Goal: Task Accomplishment & Management: Complete application form

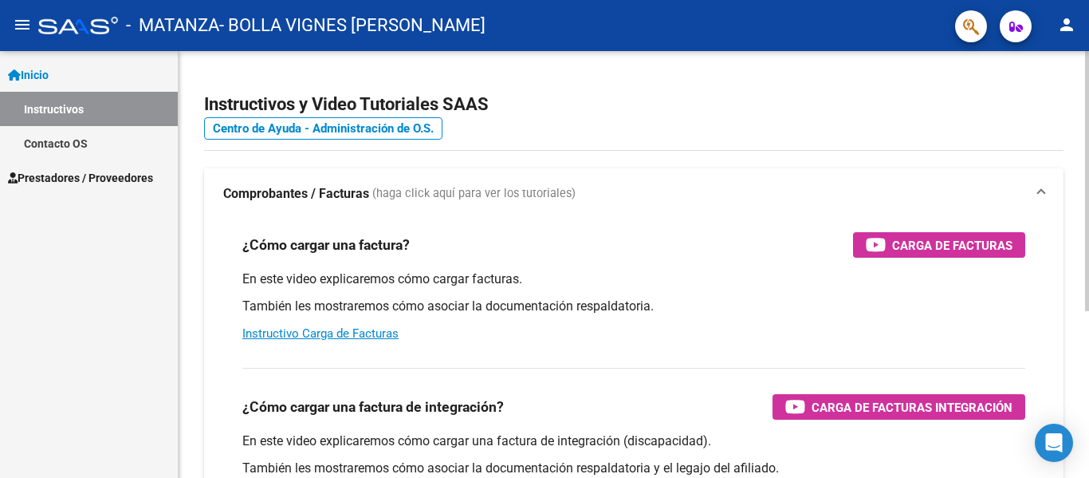
click at [1088, 145] on div at bounding box center [1087, 181] width 4 height 260
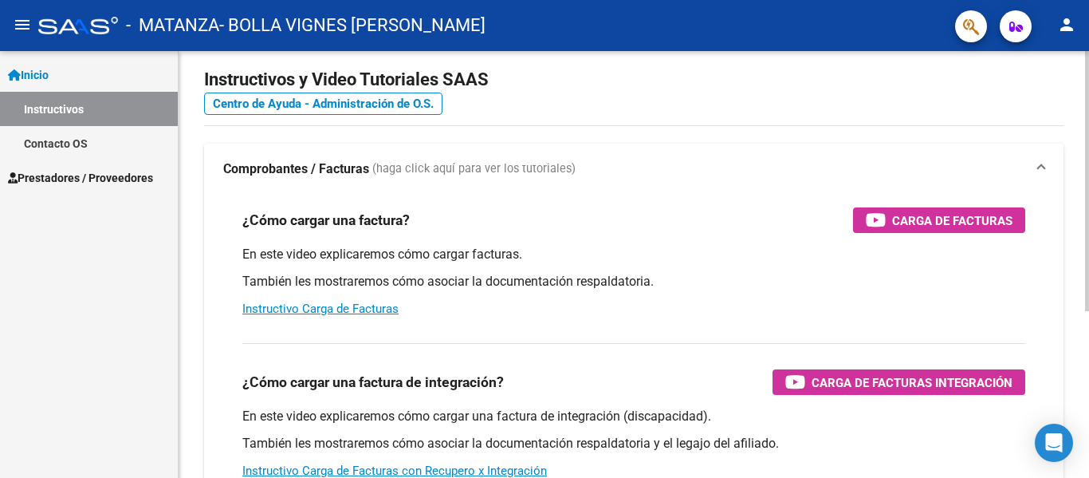
click at [1088, 144] on div at bounding box center [1087, 196] width 4 height 260
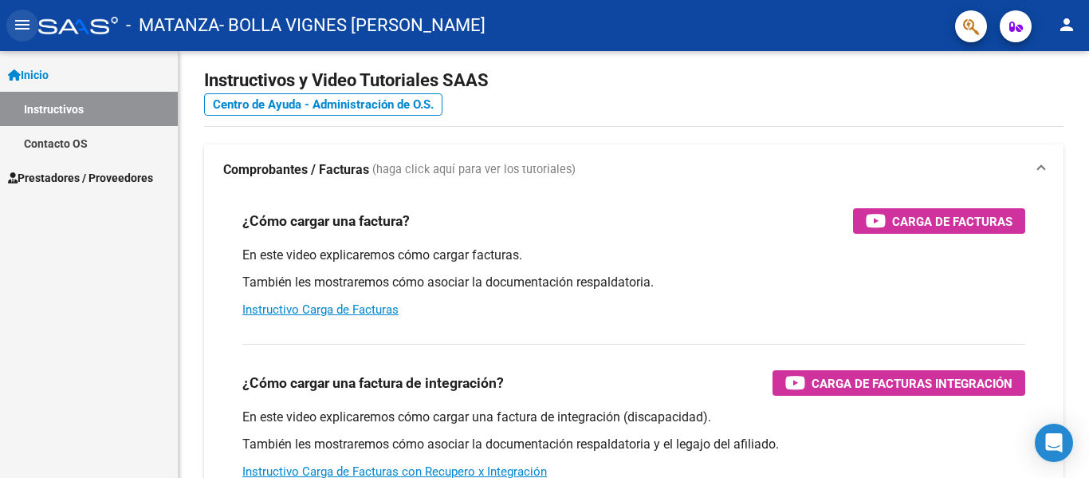
click at [28, 21] on mat-icon "menu" at bounding box center [22, 24] width 19 height 19
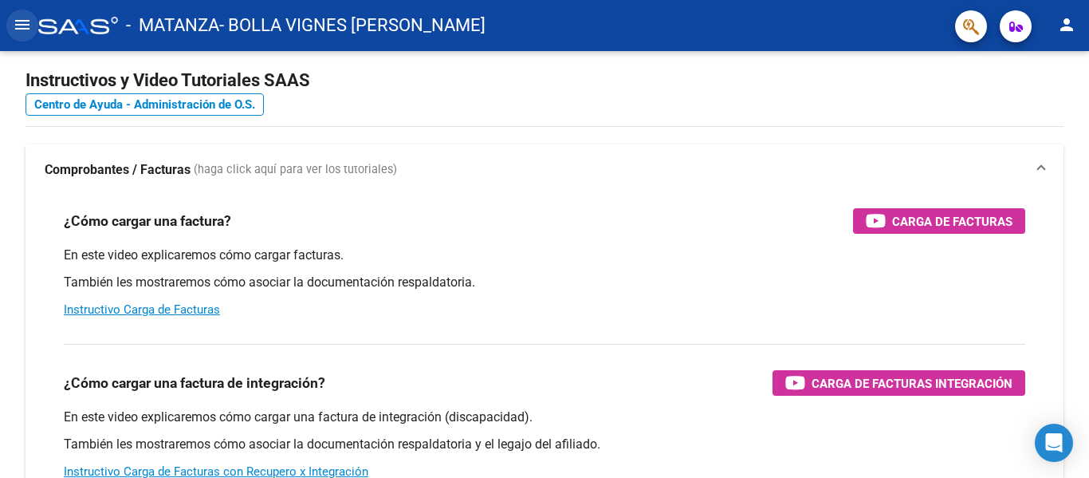
click at [28, 21] on mat-icon "menu" at bounding box center [22, 24] width 19 height 19
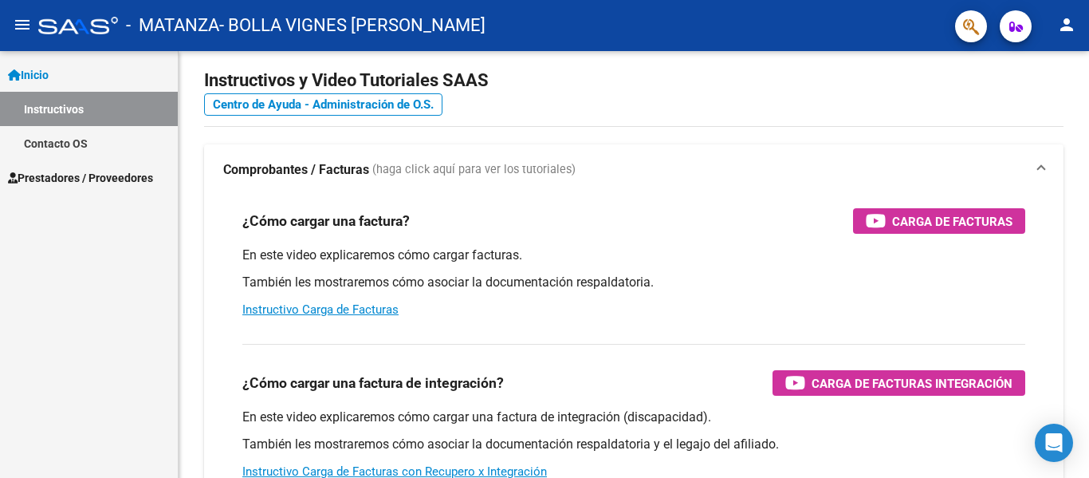
click at [64, 176] on span "Prestadores / Proveedores" at bounding box center [80, 178] width 145 height 18
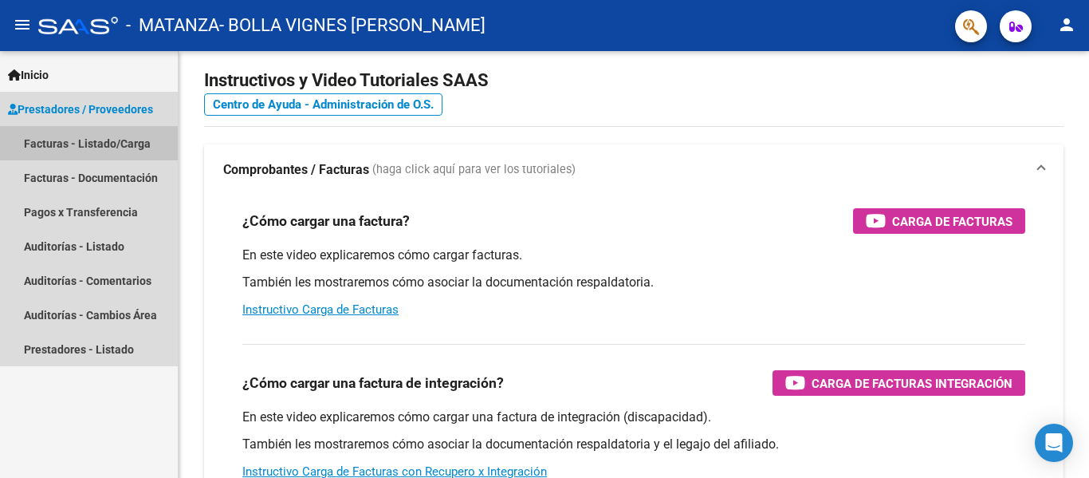
click at [76, 143] on link "Facturas - Listado/Carga" at bounding box center [89, 143] width 178 height 34
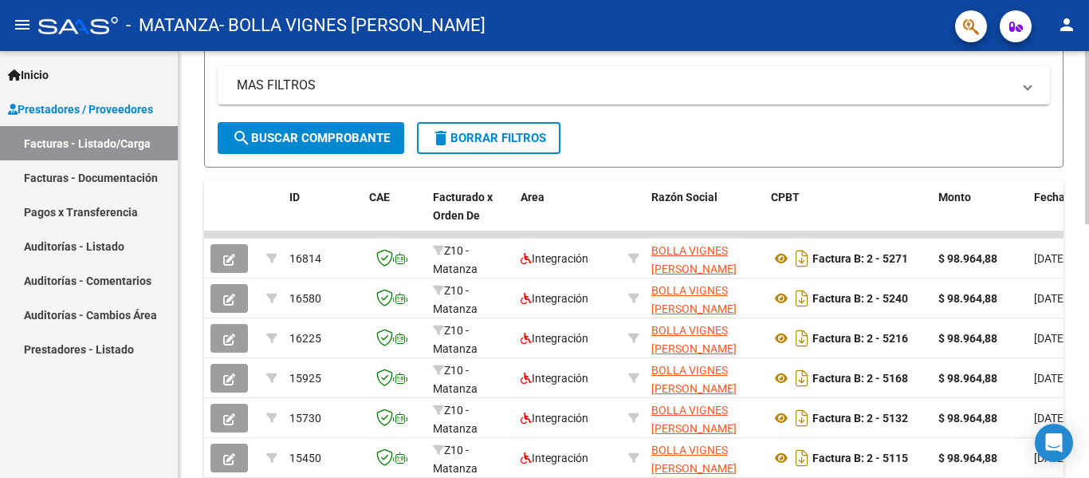
scroll to position [360, 0]
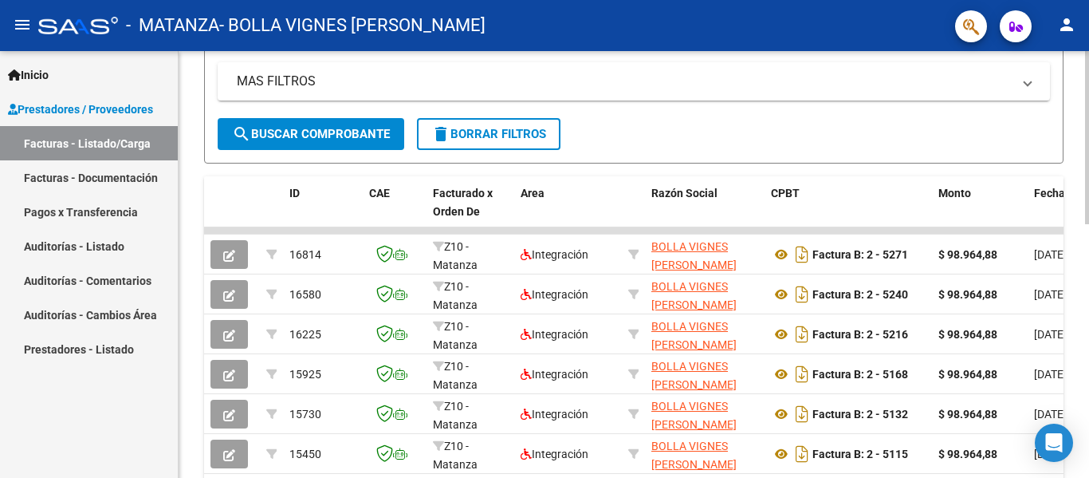
click at [1088, 249] on div at bounding box center [1087, 286] width 4 height 173
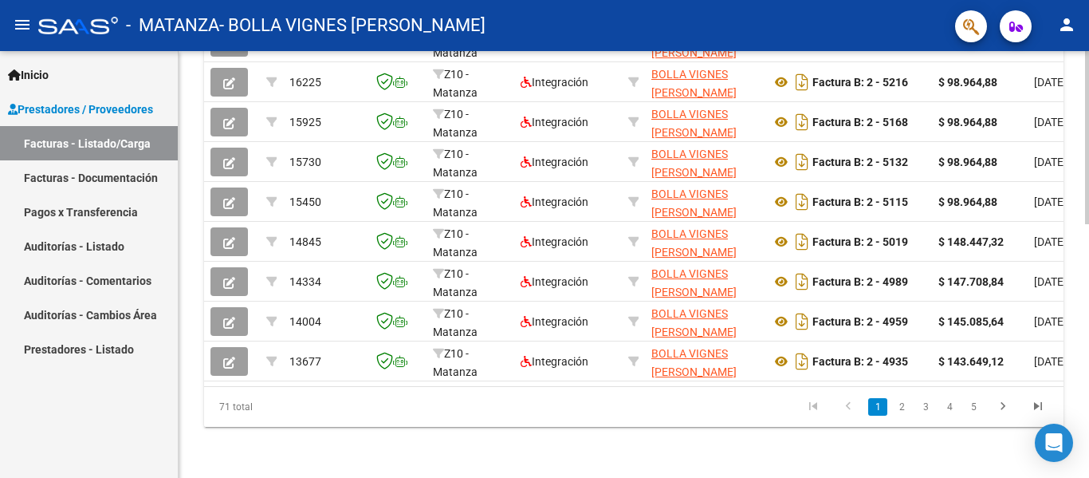
click at [1085, 336] on div at bounding box center [1087, 391] width 4 height 173
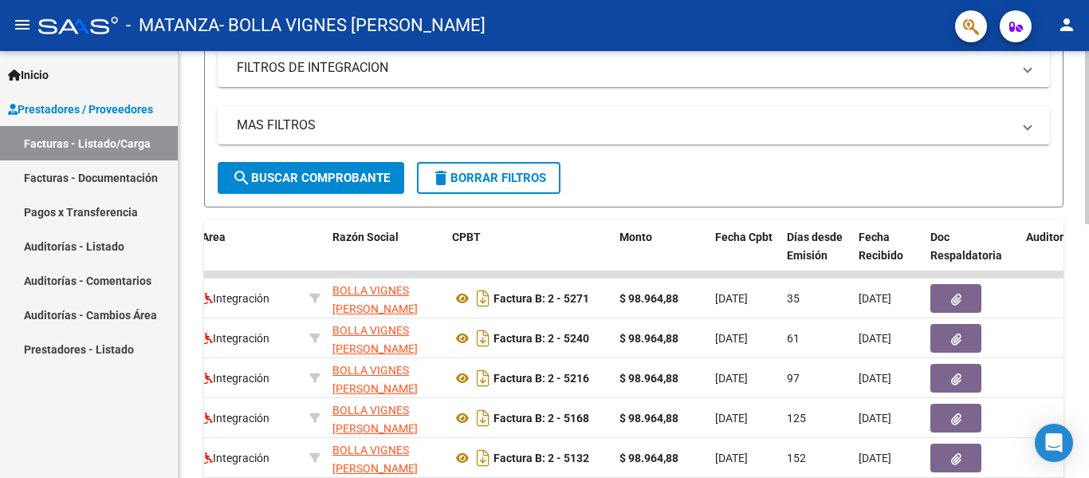
scroll to position [319, 0]
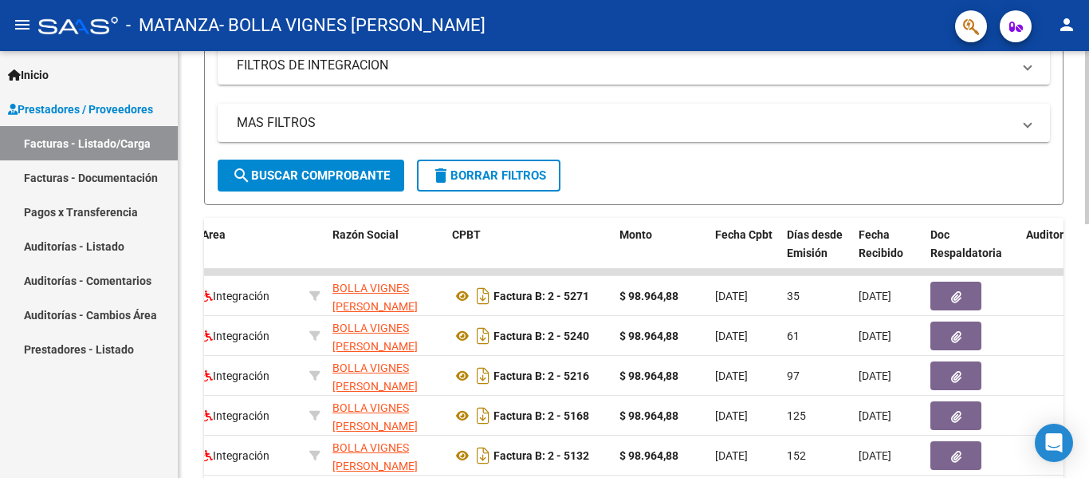
click at [1084, 257] on div "Video tutorial PRESTADORES -> Listado de CPBTs Emitidos por Prestadores / Prove…" at bounding box center [636, 251] width 915 height 1039
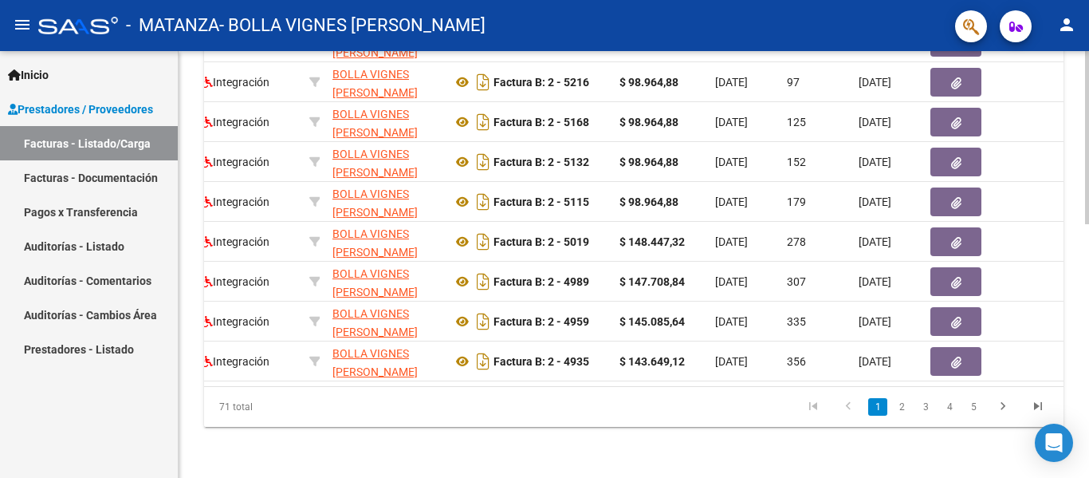
click at [1088, 400] on div at bounding box center [1087, 391] width 4 height 173
click at [813, 411] on icon "go to first page" at bounding box center [813, 408] width 21 height 19
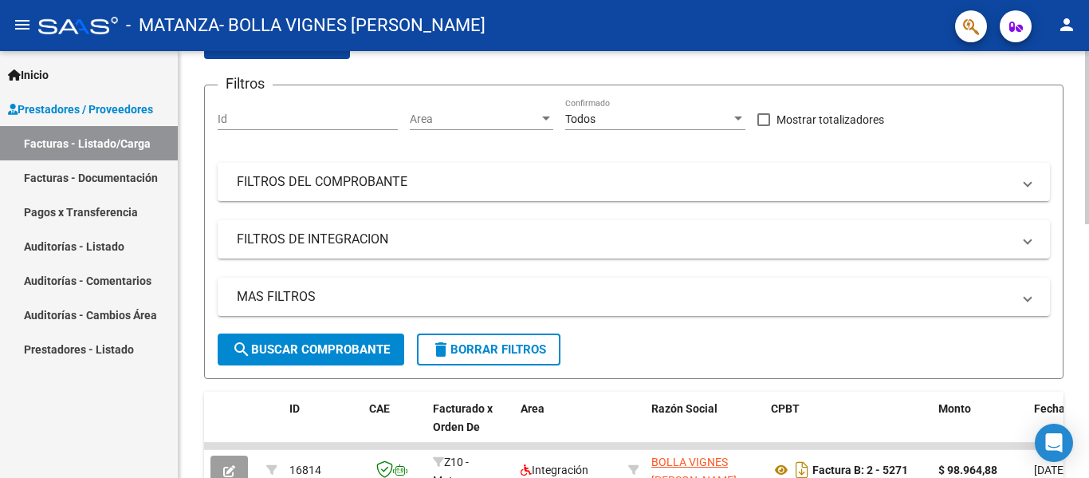
scroll to position [136, 0]
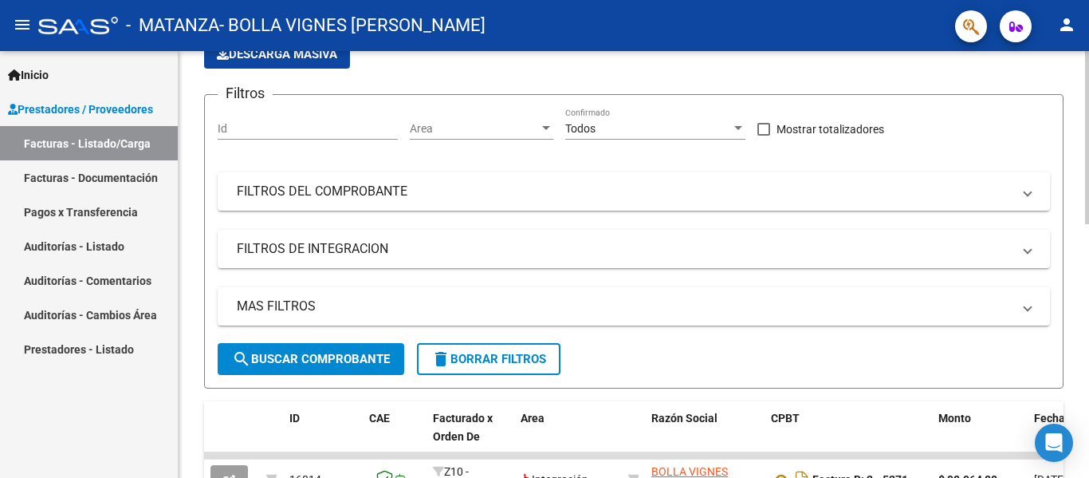
click at [1088, 191] on div at bounding box center [1087, 193] width 4 height 173
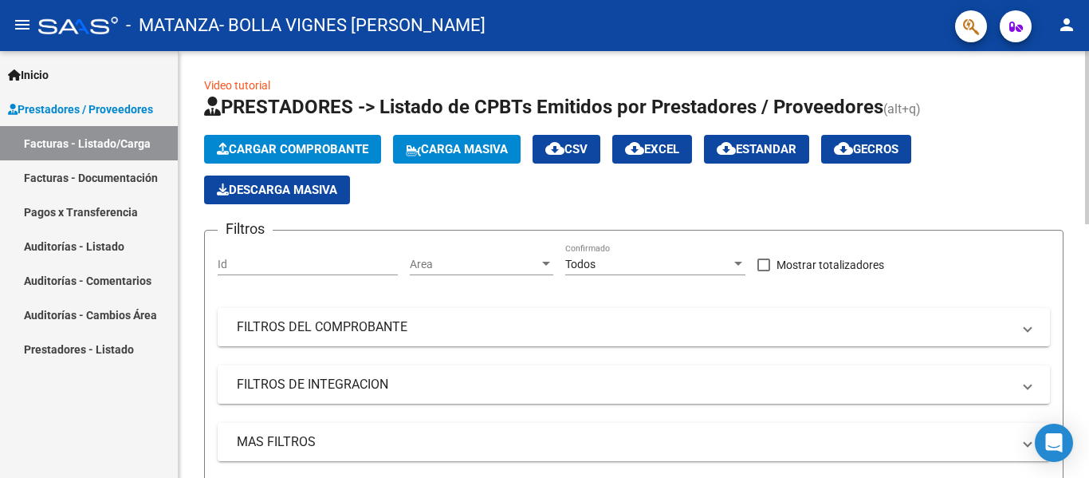
click at [1088, 167] on div at bounding box center [1087, 137] width 4 height 173
click at [320, 146] on span "Cargar Comprobante" at bounding box center [293, 149] width 152 height 14
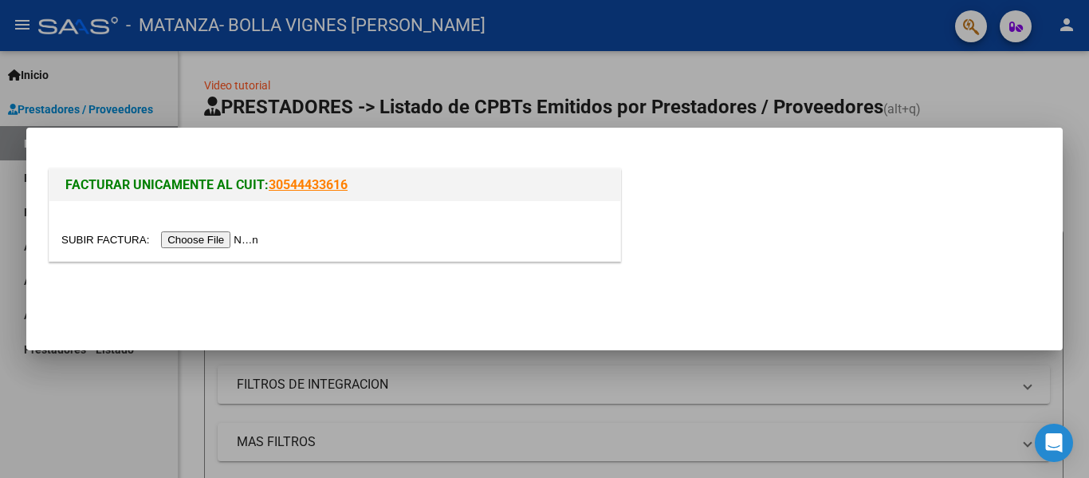
click at [242, 238] on input "file" at bounding box center [162, 239] width 202 height 17
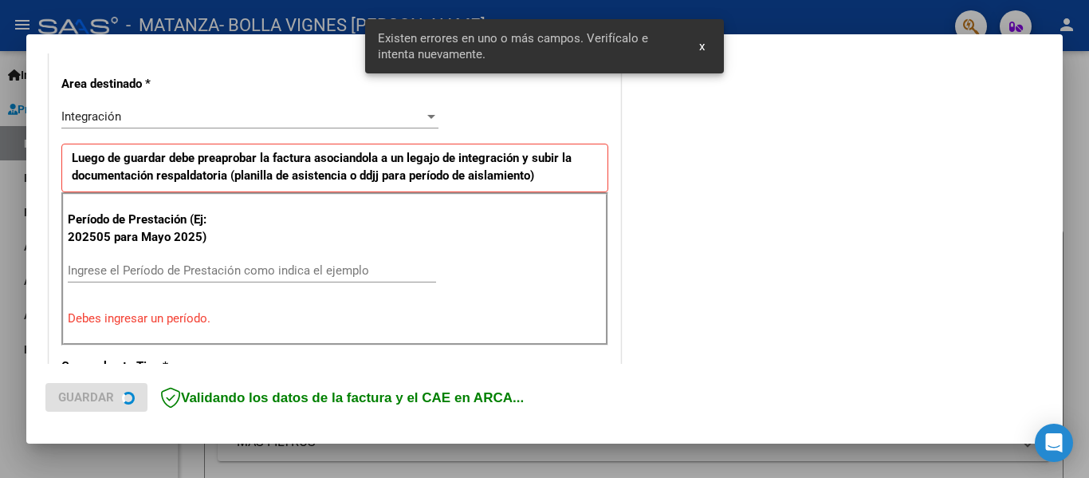
scroll to position [370, 0]
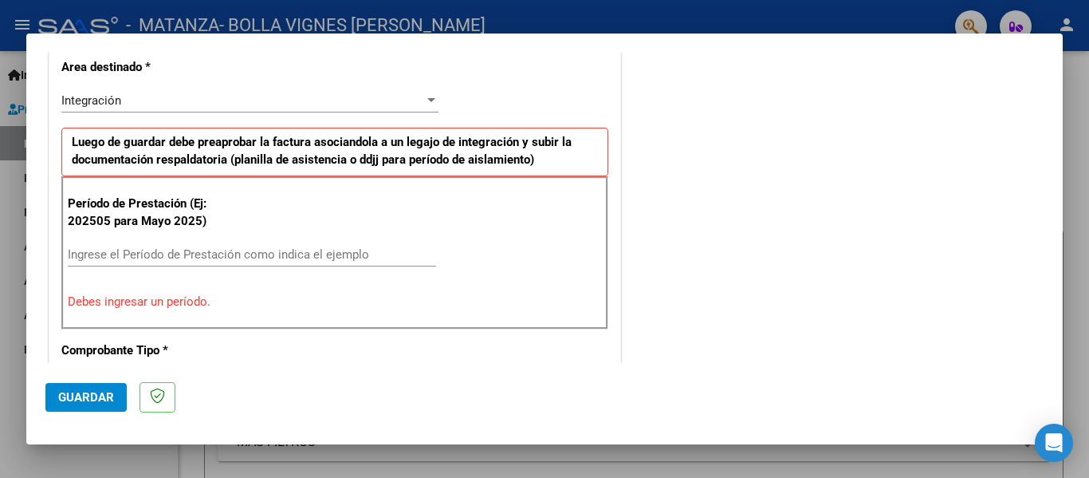
click at [706, 45] on mat-dialog-container "COMPROBANTE VER COMPROBANTE El comprobante fue leído exitosamente. DATOS DEL CO…" at bounding box center [544, 238] width 1037 height 411
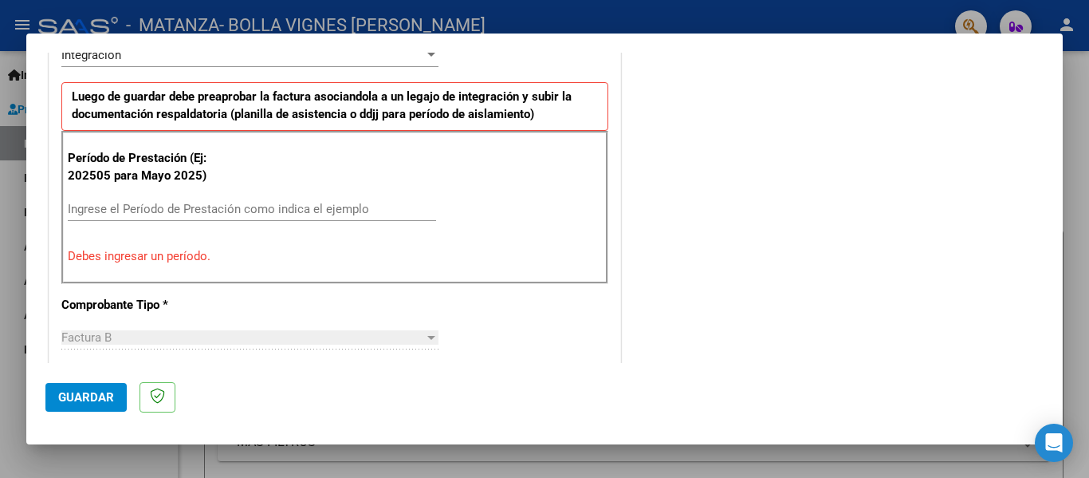
scroll to position [411, 0]
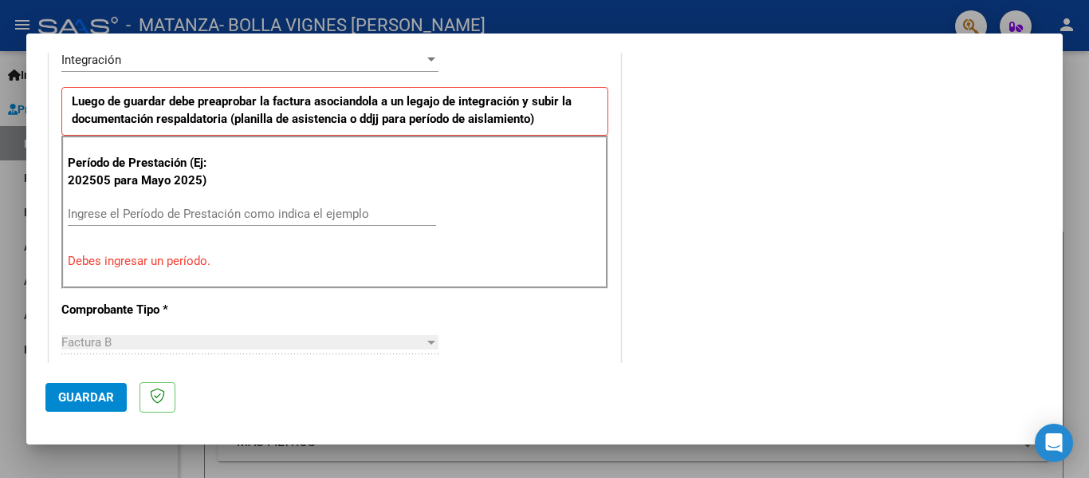
click at [95, 220] on input "Ingrese el Período de Prestación como indica el ejemplo" at bounding box center [252, 214] width 368 height 14
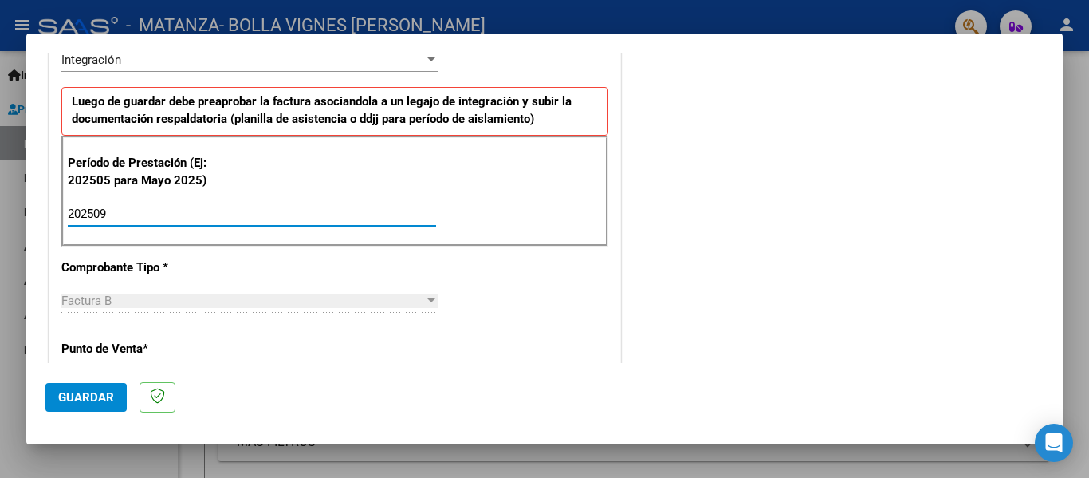
type input "202509"
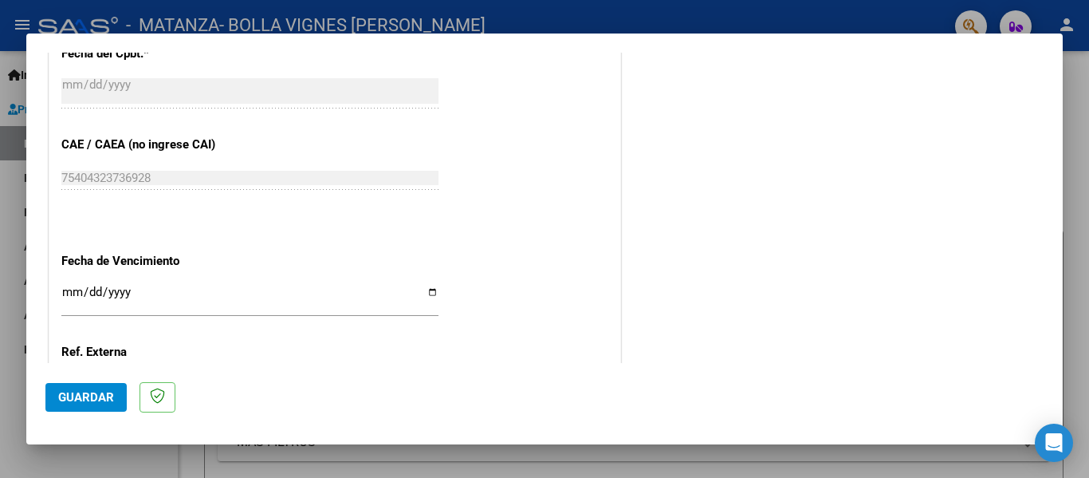
scroll to position [951, 0]
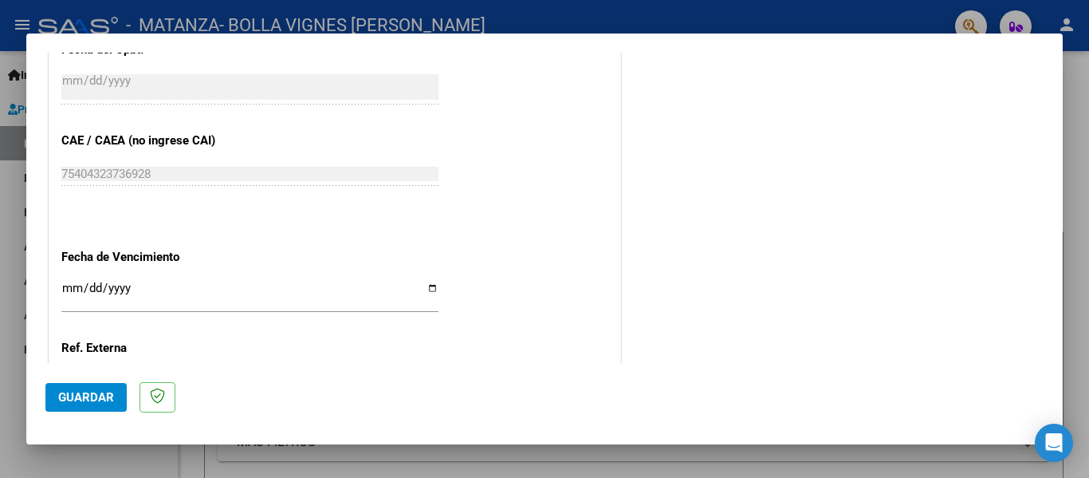
click at [427, 286] on input "Ingresar la fecha" at bounding box center [249, 294] width 377 height 26
type input "[DATE]"
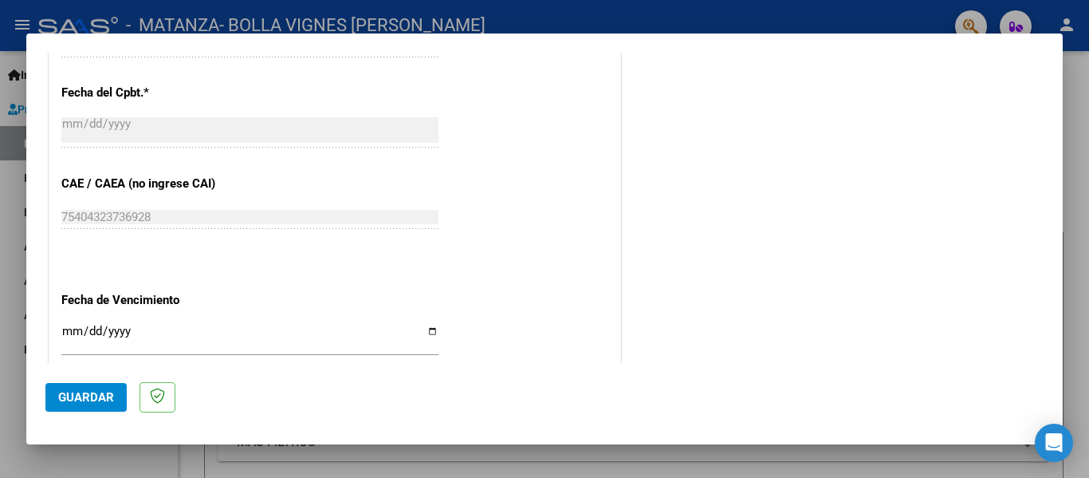
scroll to position [1093, 0]
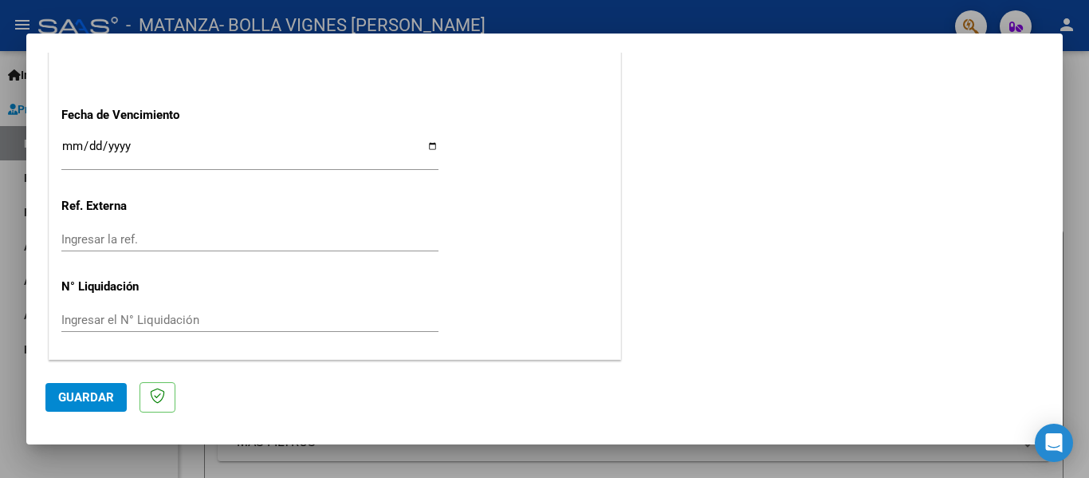
click at [84, 392] on span "Guardar" at bounding box center [86, 397] width 56 height 14
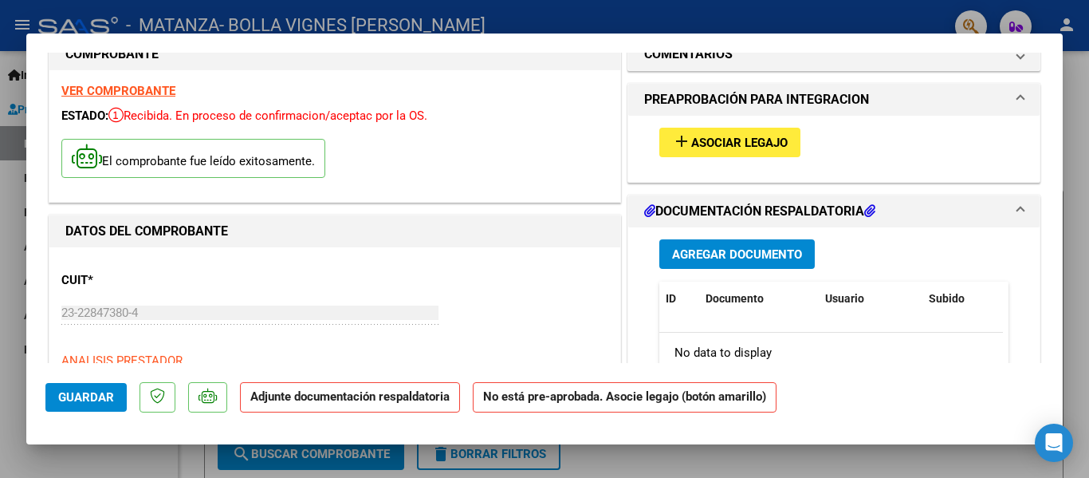
scroll to position [0, 0]
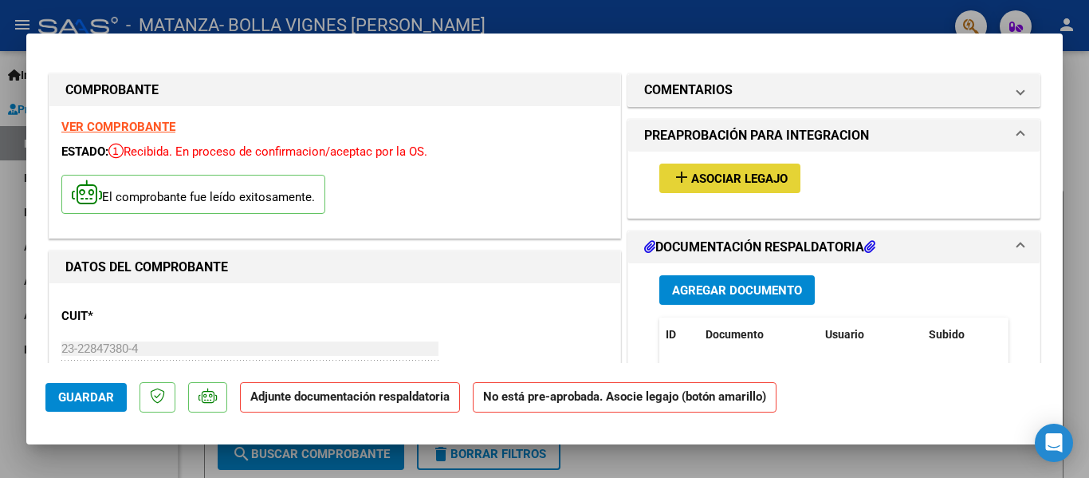
click at [753, 174] on span "Asociar Legajo" at bounding box center [739, 178] width 96 height 14
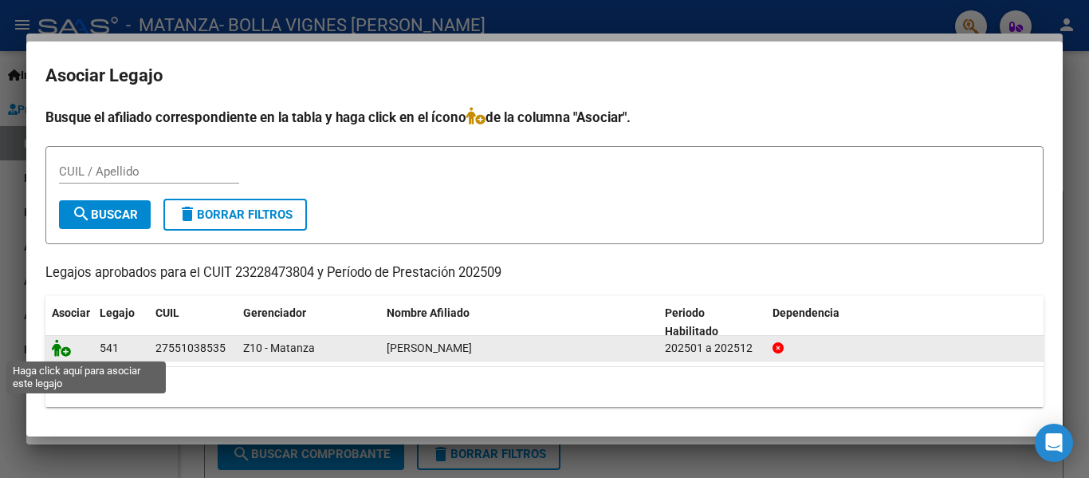
click at [57, 351] on icon at bounding box center [61, 348] width 19 height 18
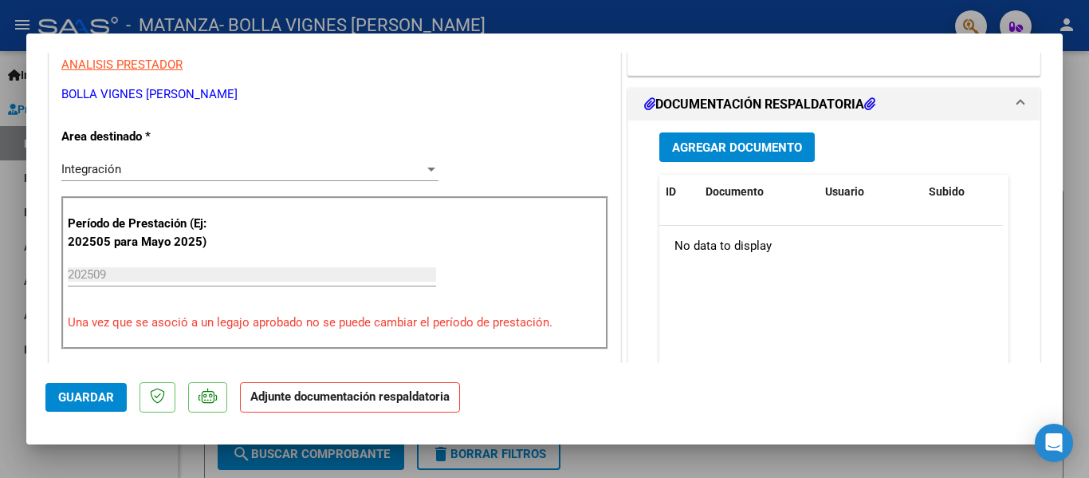
scroll to position [336, 0]
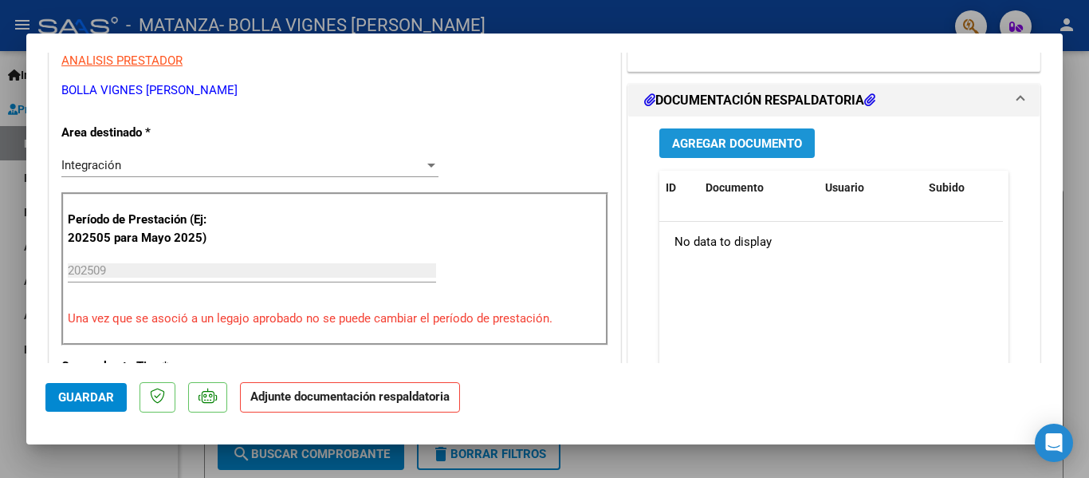
click at [737, 142] on span "Agregar Documento" at bounding box center [737, 143] width 130 height 14
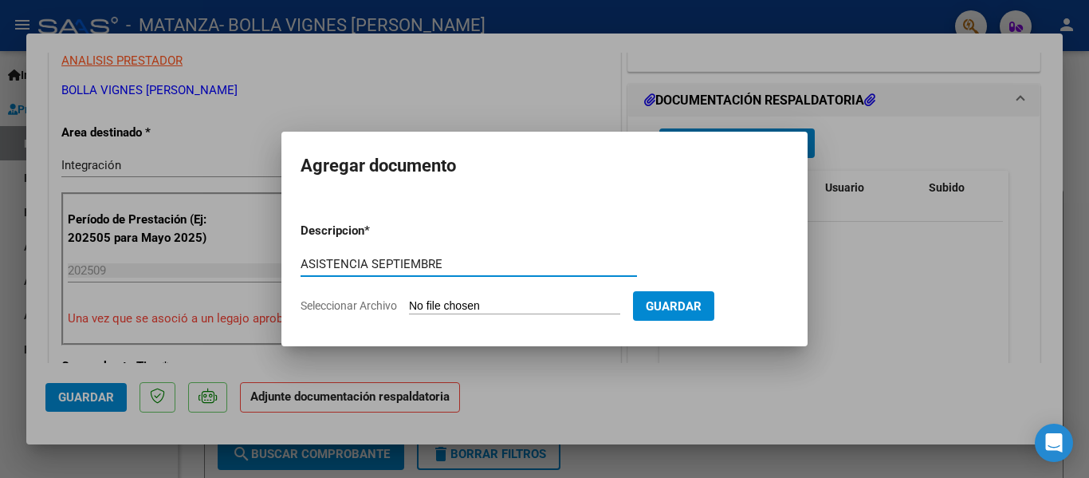
type input "ASISTENCIA SEPTIEMBRE"
click at [380, 306] on span "Seleccionar Archivo" at bounding box center [349, 305] width 96 height 13
click at [409, 306] on input "Seleccionar Archivo" at bounding box center [514, 306] width 211 height 15
type input "C:\fakepath\[DATE] PSP BORGETTO ASIS.pdf"
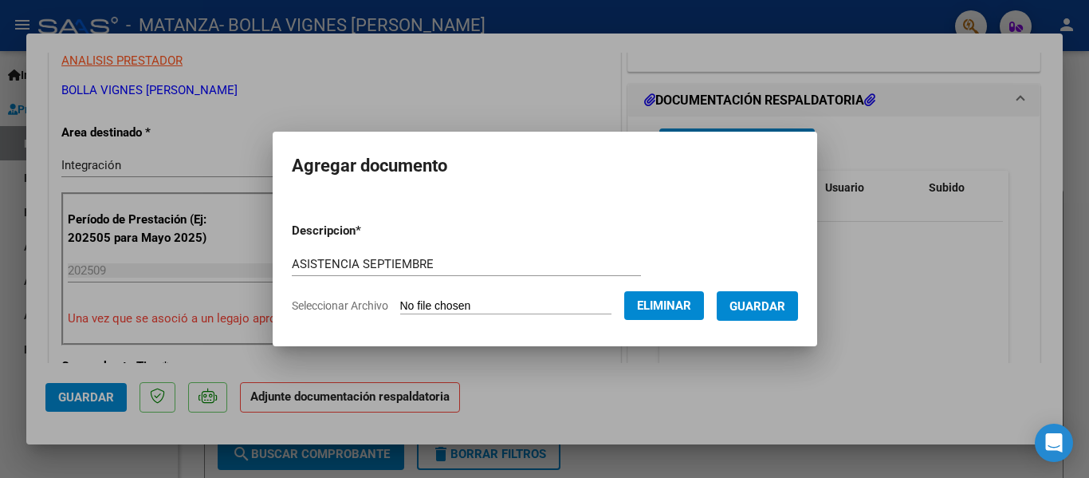
click at [776, 302] on span "Guardar" at bounding box center [758, 306] width 56 height 14
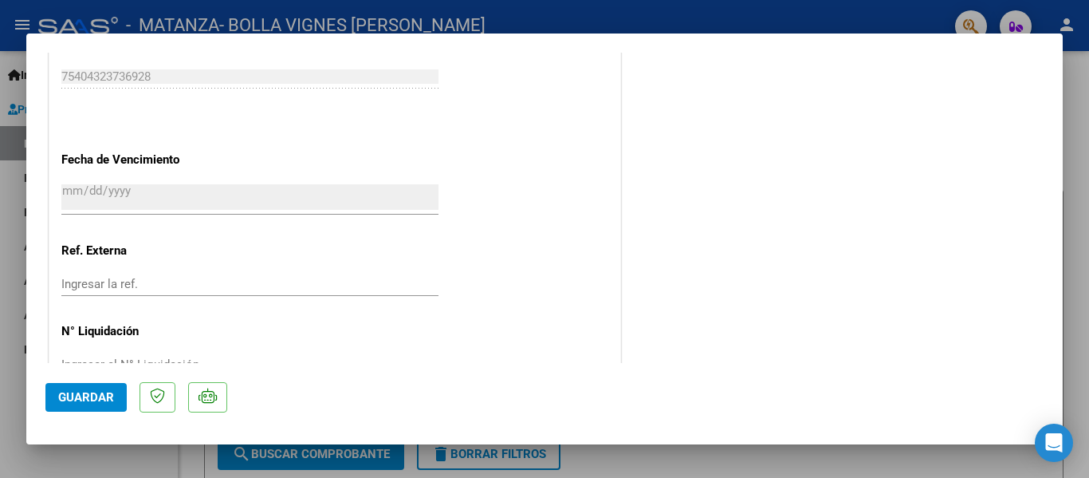
scroll to position [1117, 0]
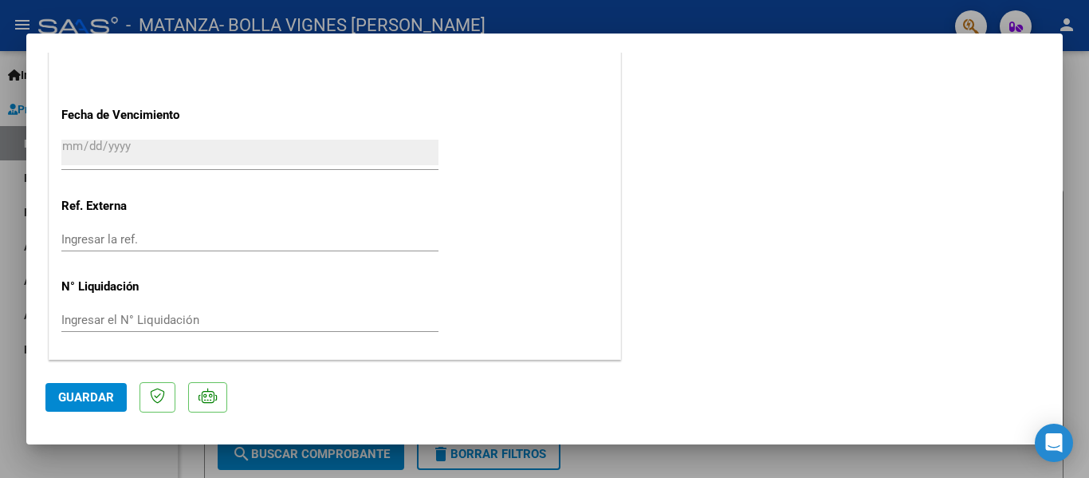
click at [92, 396] on span "Guardar" at bounding box center [86, 397] width 56 height 14
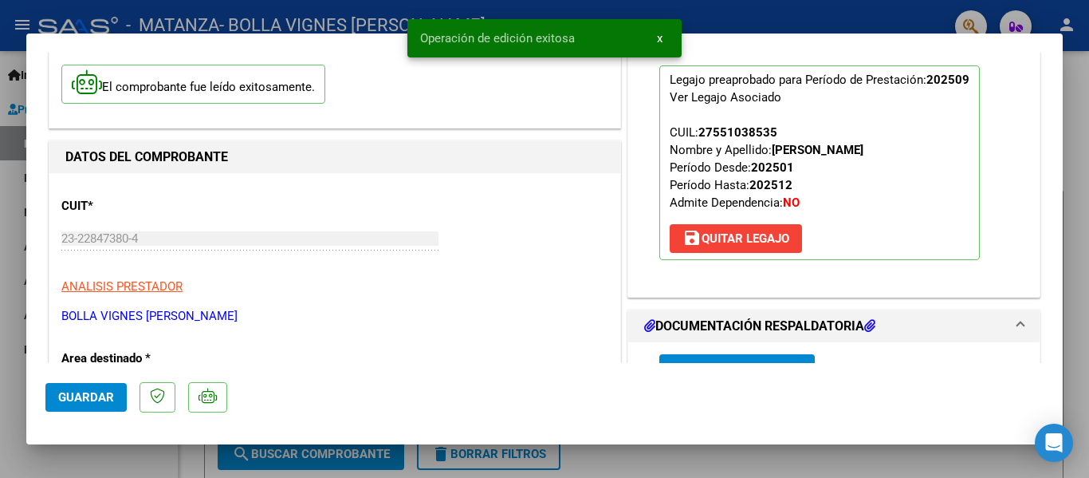
scroll to position [0, 0]
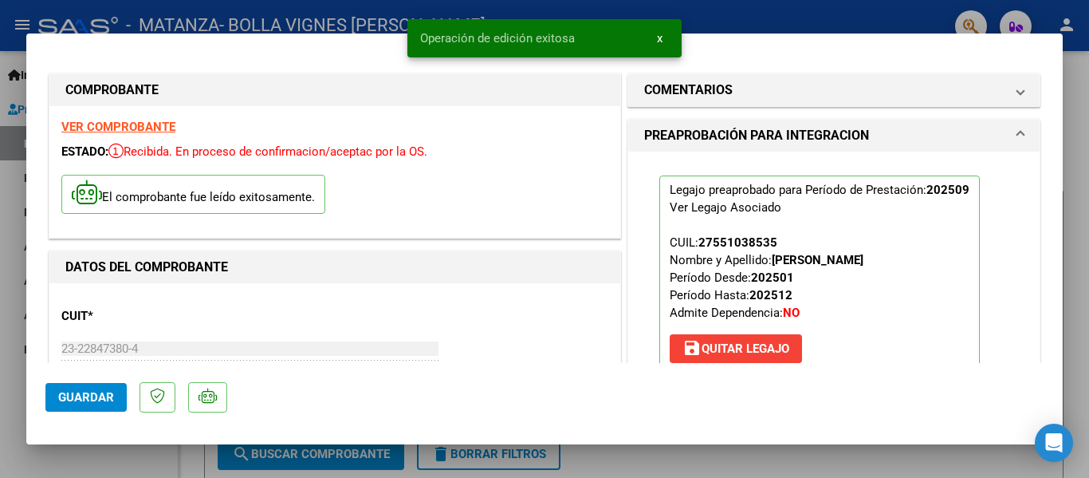
click at [1079, 163] on div at bounding box center [544, 239] width 1089 height 478
type input "$ 0,00"
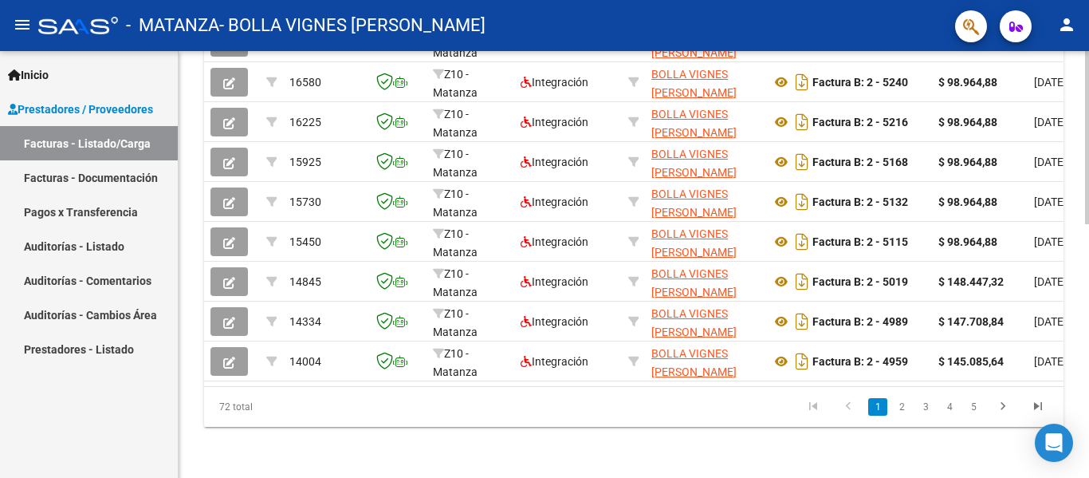
scroll to position [625, 0]
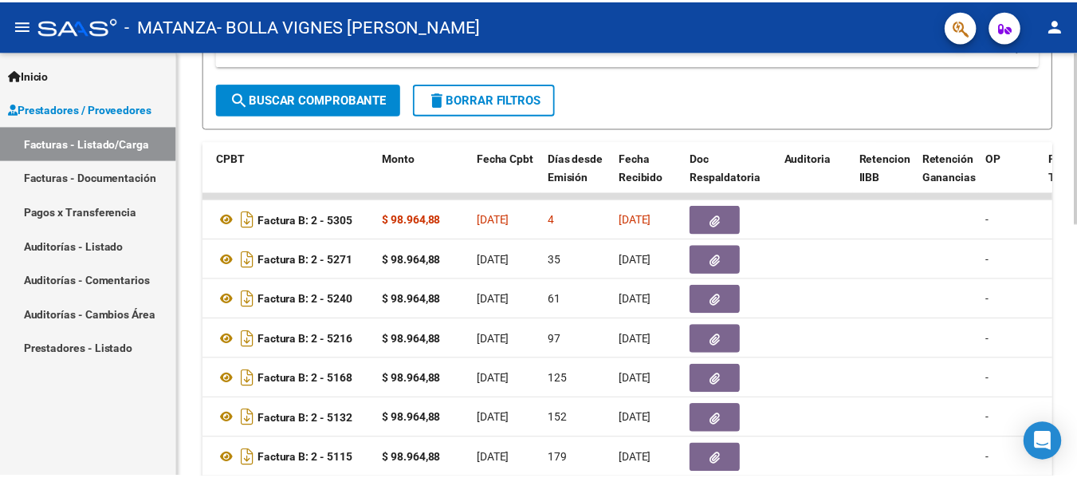
scroll to position [183, 0]
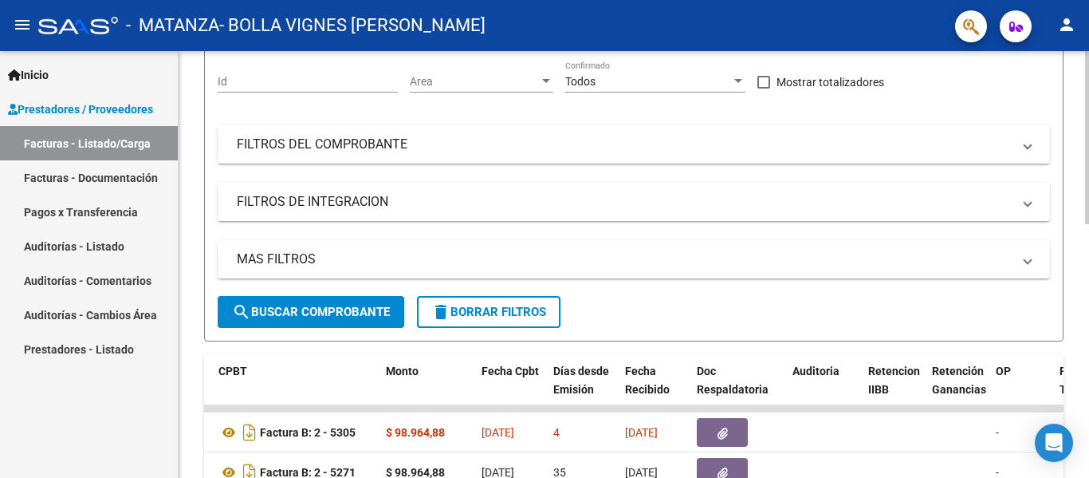
click at [1088, 200] on div at bounding box center [1087, 213] width 4 height 173
click at [1063, 26] on mat-icon "person" at bounding box center [1066, 24] width 19 height 19
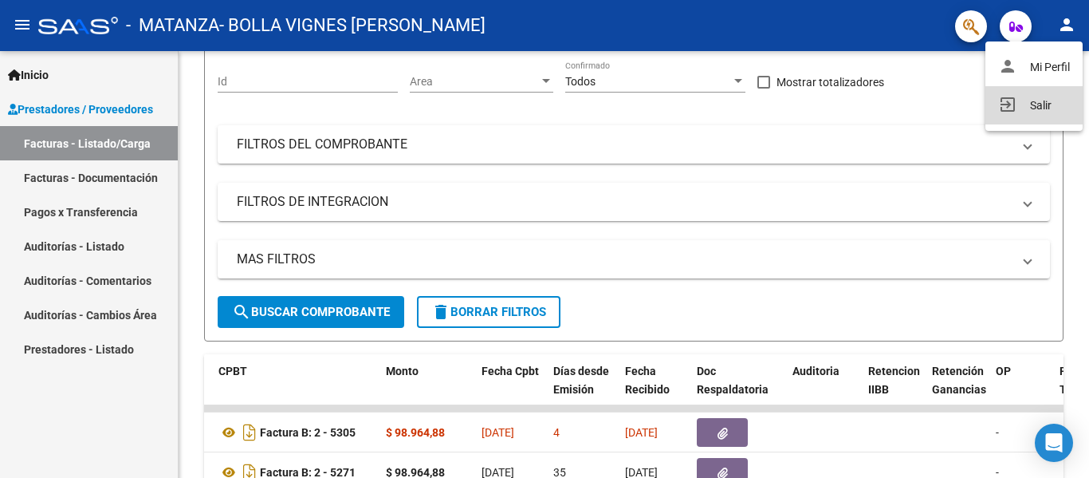
click at [1036, 105] on button "exit_to_app Salir" at bounding box center [1034, 105] width 97 height 38
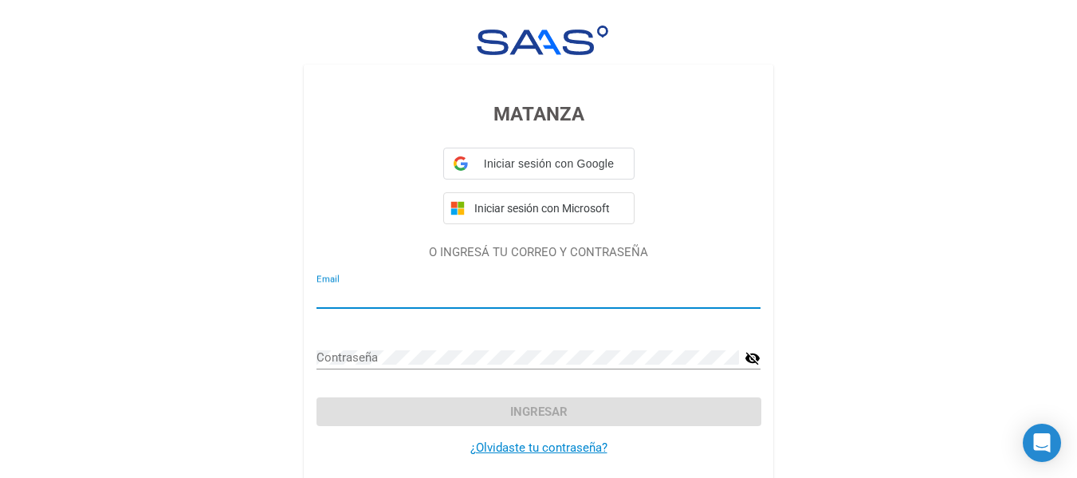
type input "[EMAIL_ADDRESS][DOMAIN_NAME]"
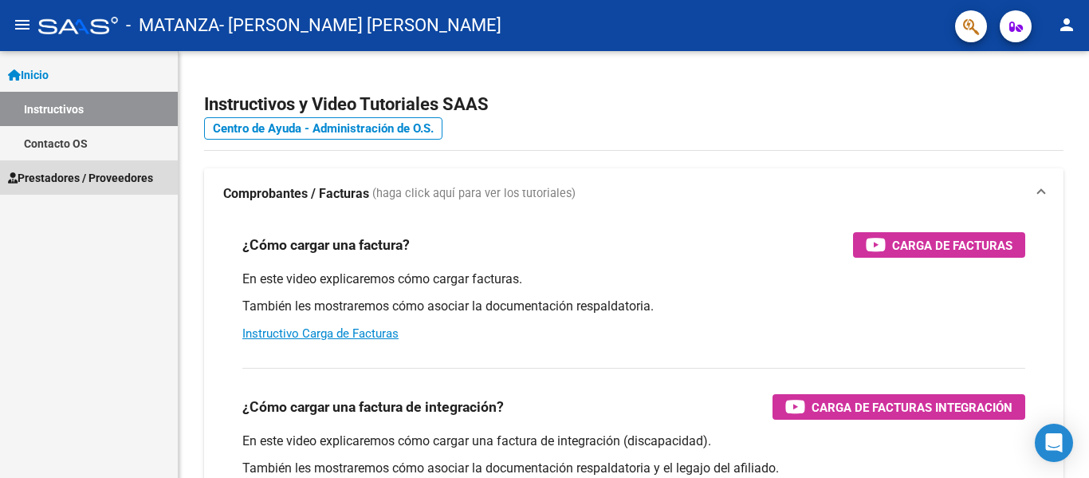
click at [64, 173] on span "Prestadores / Proveedores" at bounding box center [80, 178] width 145 height 18
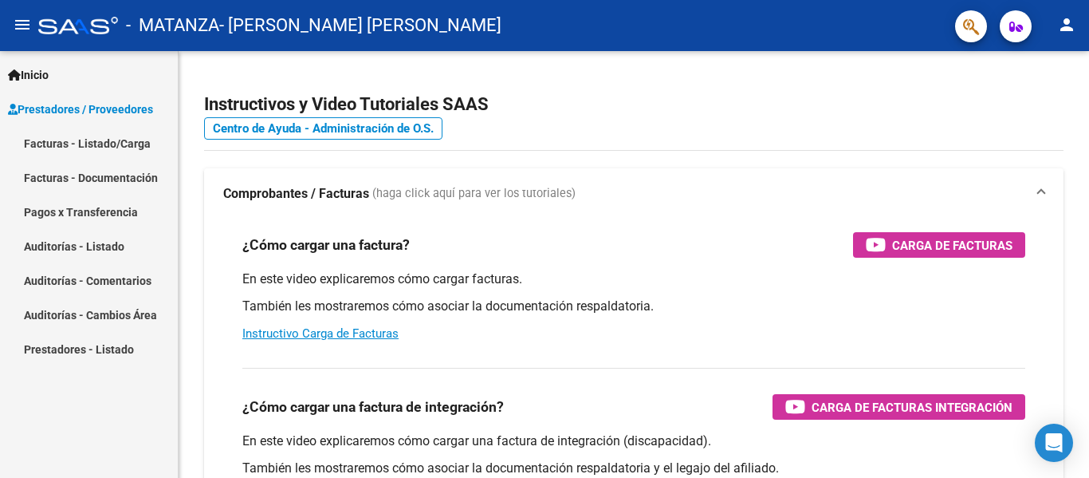
click at [68, 140] on link "Facturas - Listado/Carga" at bounding box center [89, 143] width 178 height 34
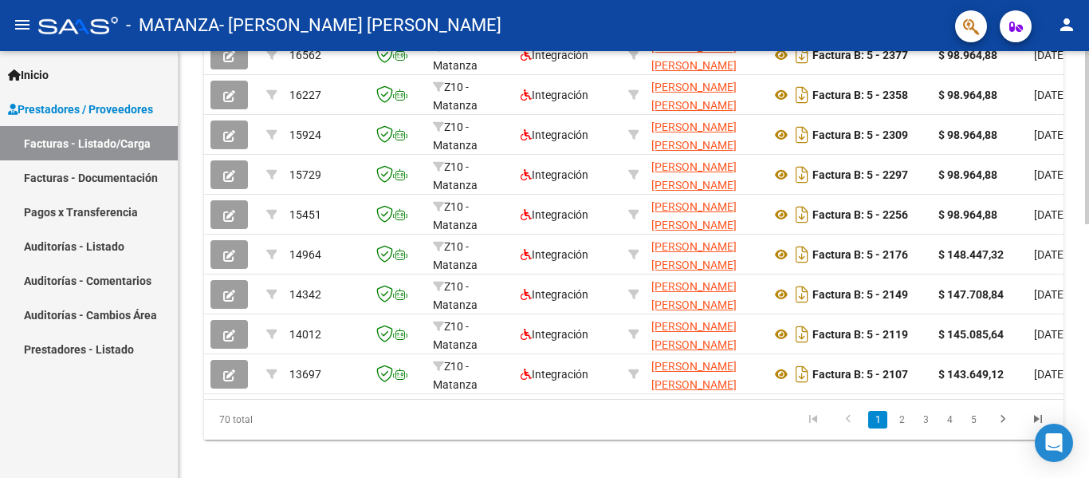
scroll to position [601, 0]
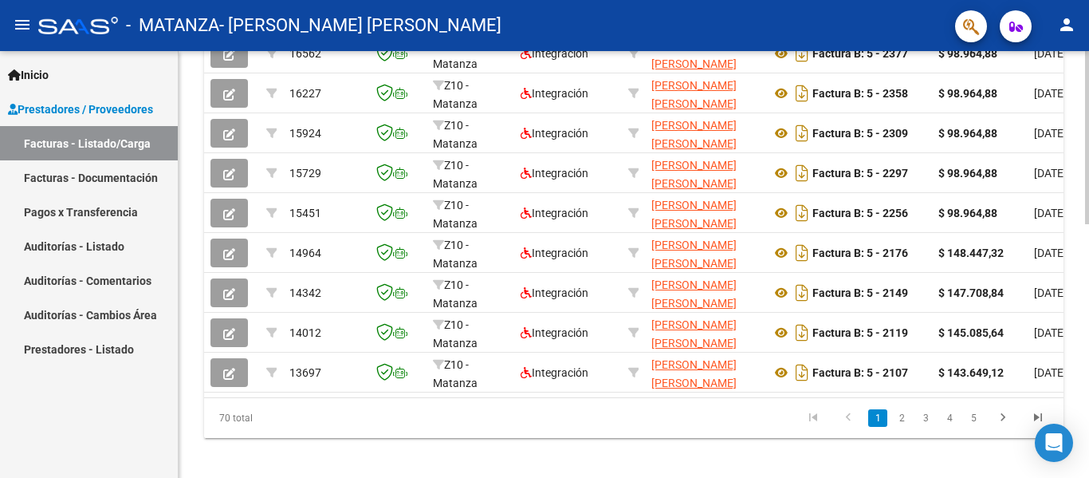
click at [1077, 344] on div at bounding box center [1087, 386] width 4 height 173
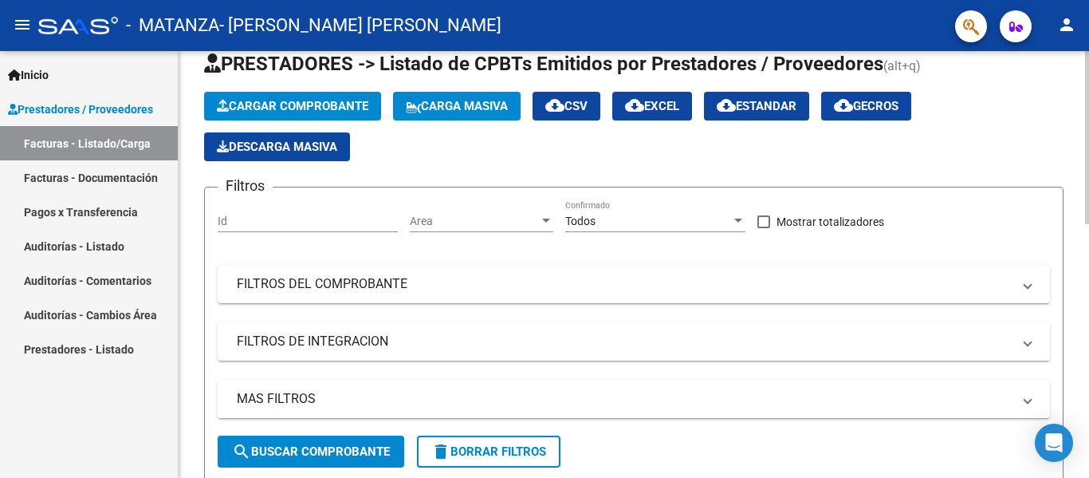
scroll to position [47, 0]
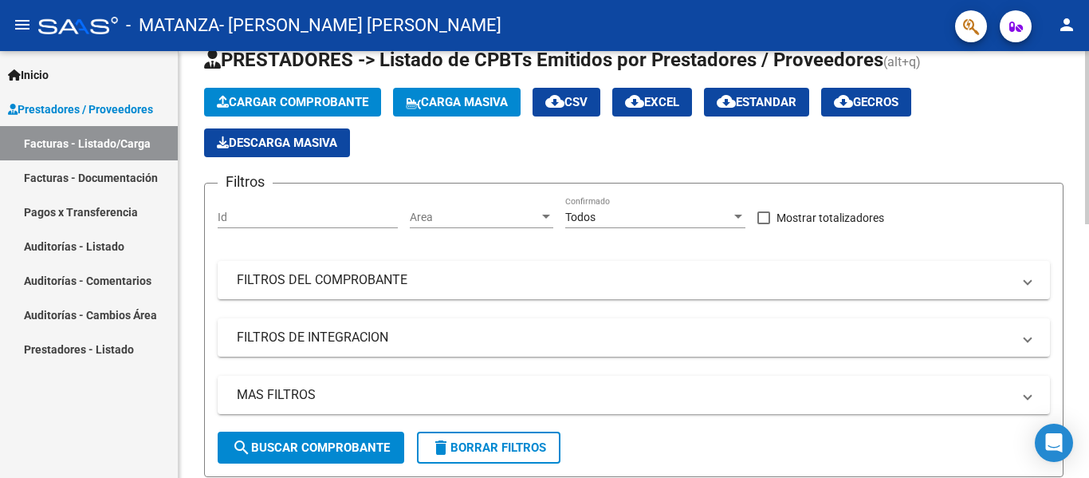
click at [1077, 100] on div at bounding box center [1087, 156] width 4 height 173
click at [292, 100] on span "Cargar Comprobante" at bounding box center [293, 102] width 152 height 14
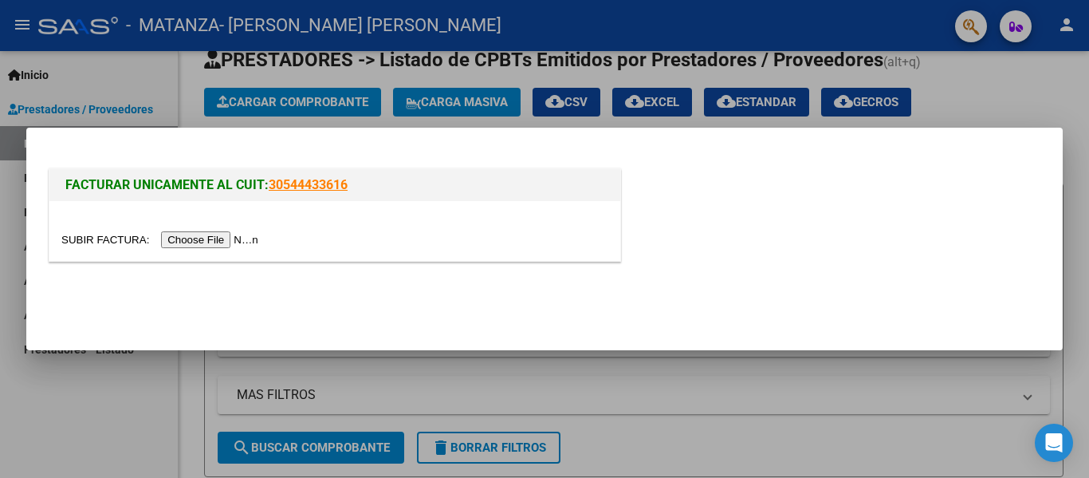
click at [220, 238] on input "file" at bounding box center [162, 239] width 202 height 17
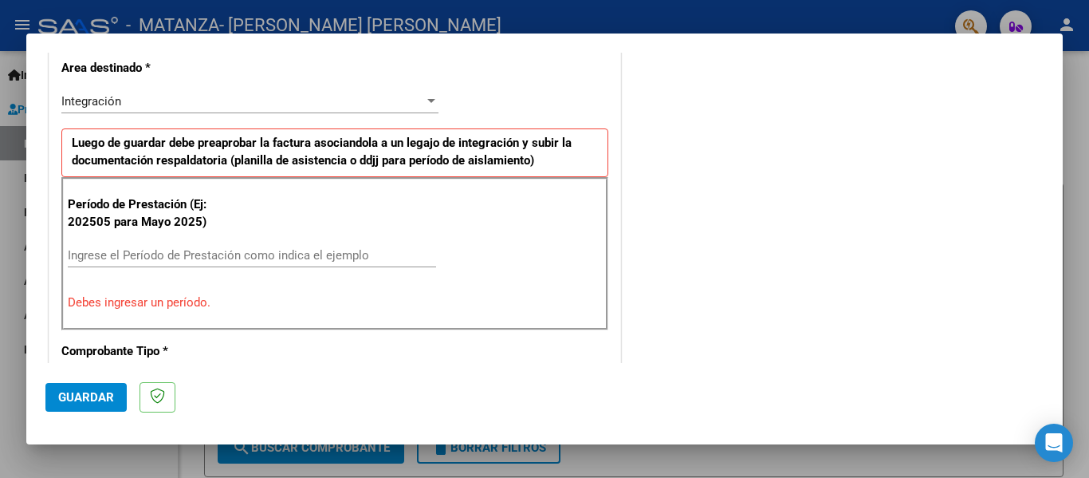
scroll to position [426, 0]
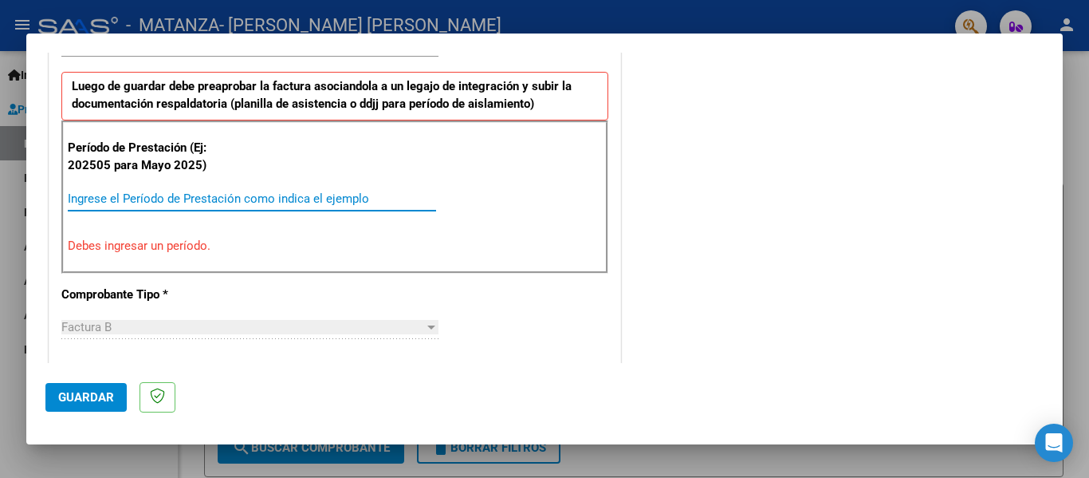
click at [155, 195] on input "Ingrese el Período de Prestación como indica el ejemplo" at bounding box center [252, 198] width 368 height 14
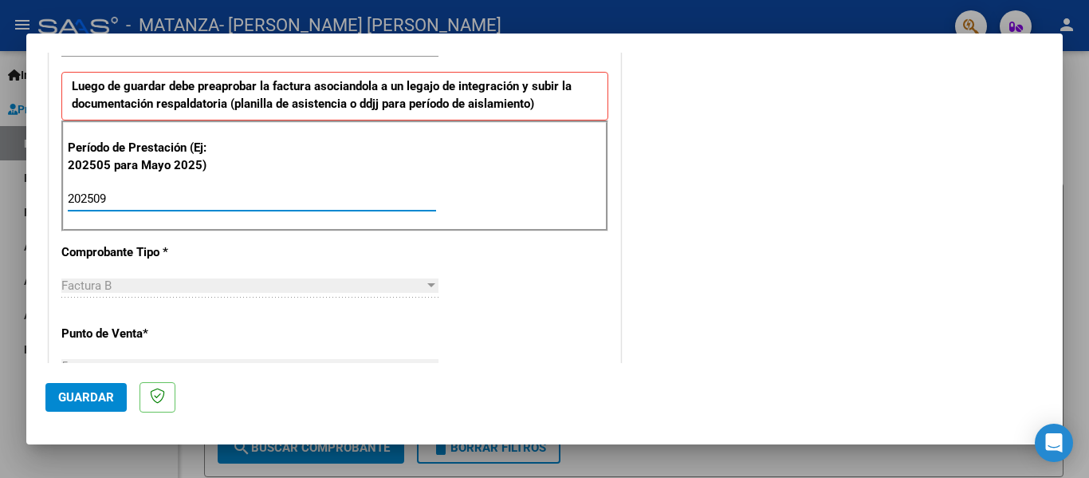
type input "202509"
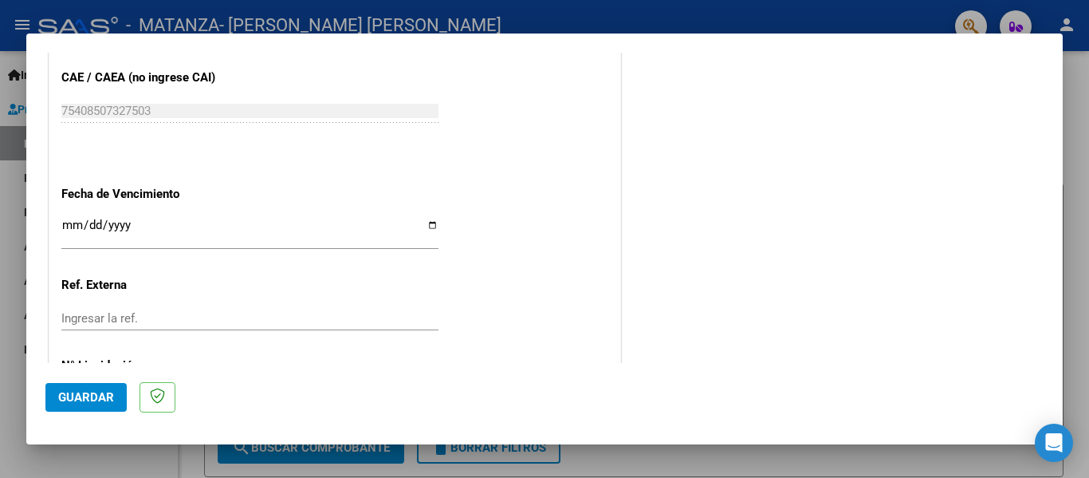
scroll to position [1088, 0]
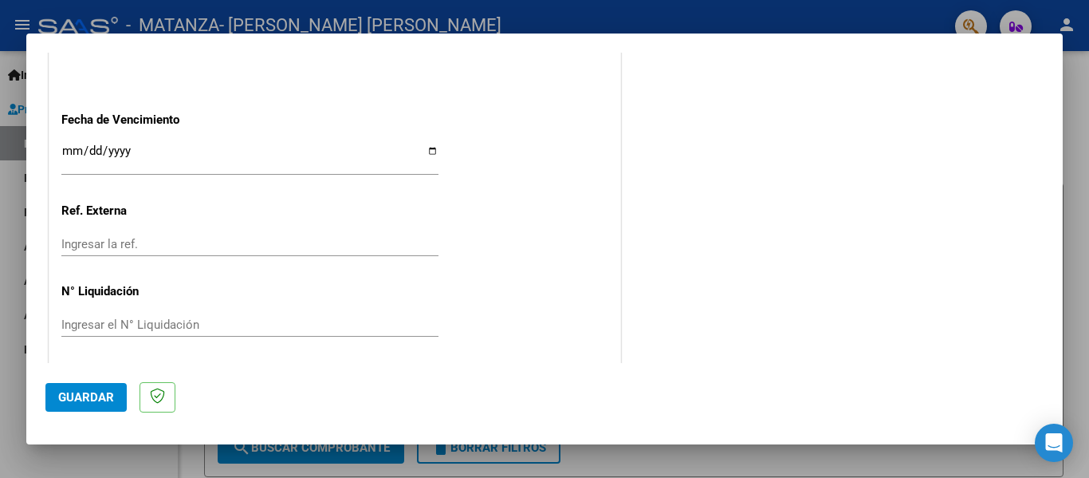
click at [427, 152] on input "Ingresar la fecha" at bounding box center [249, 157] width 377 height 26
type input "2025-10-13"
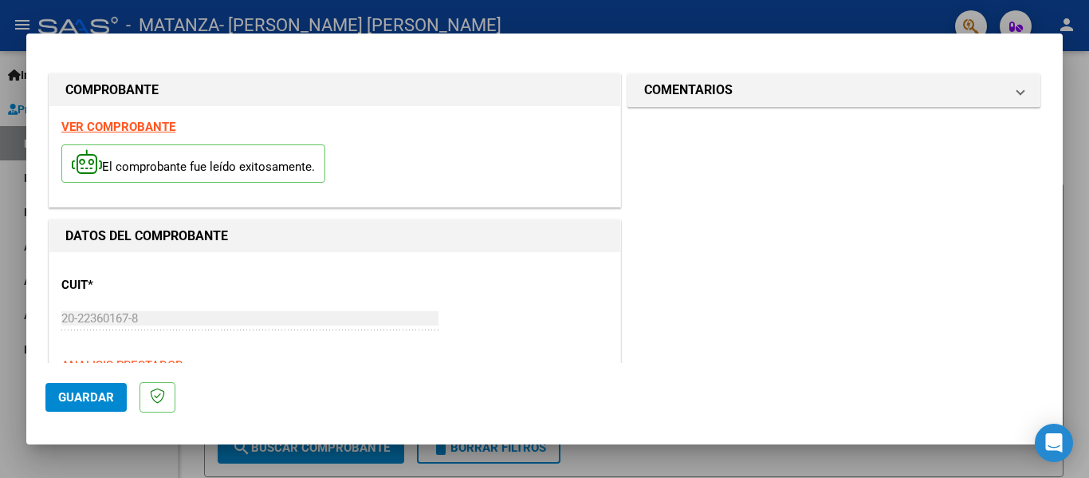
scroll to position [1093, 0]
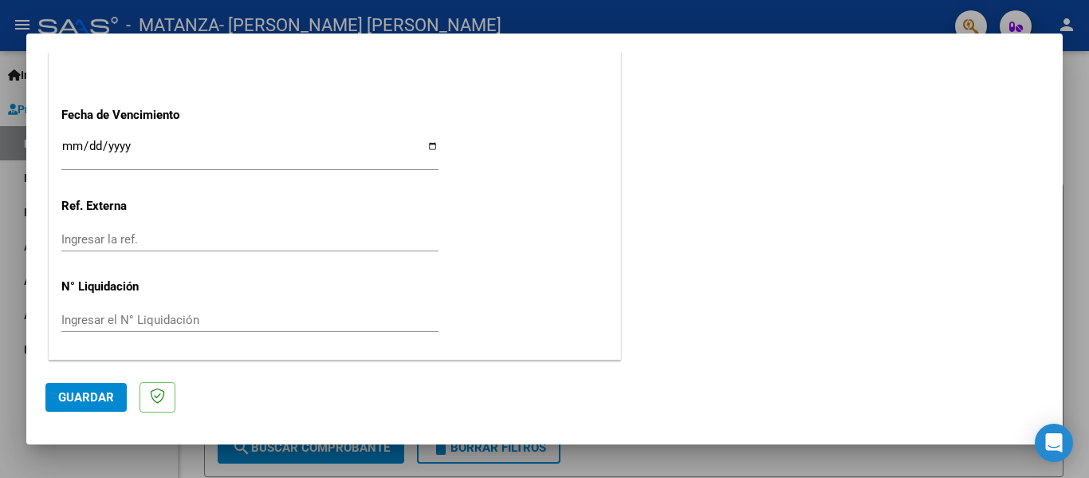
click at [91, 393] on span "Guardar" at bounding box center [86, 397] width 56 height 14
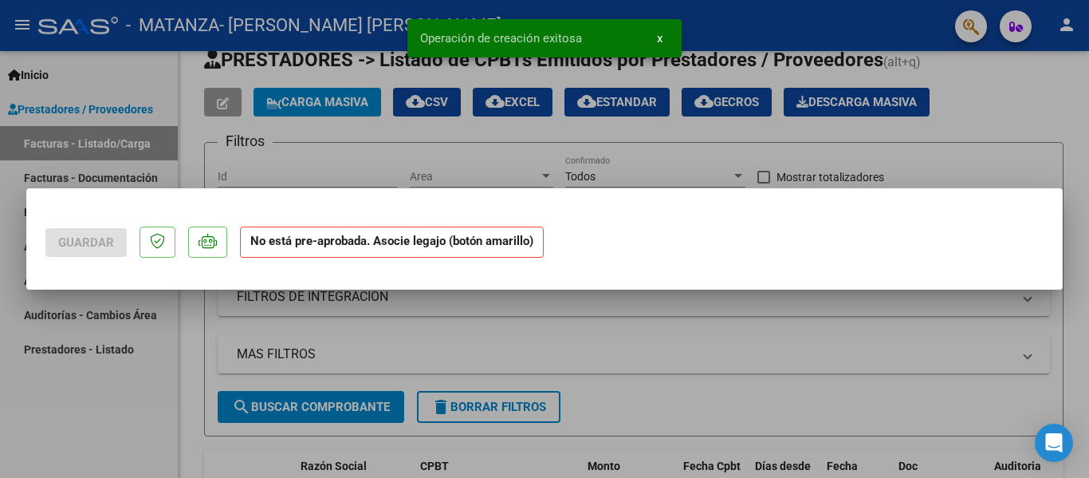
scroll to position [0, 0]
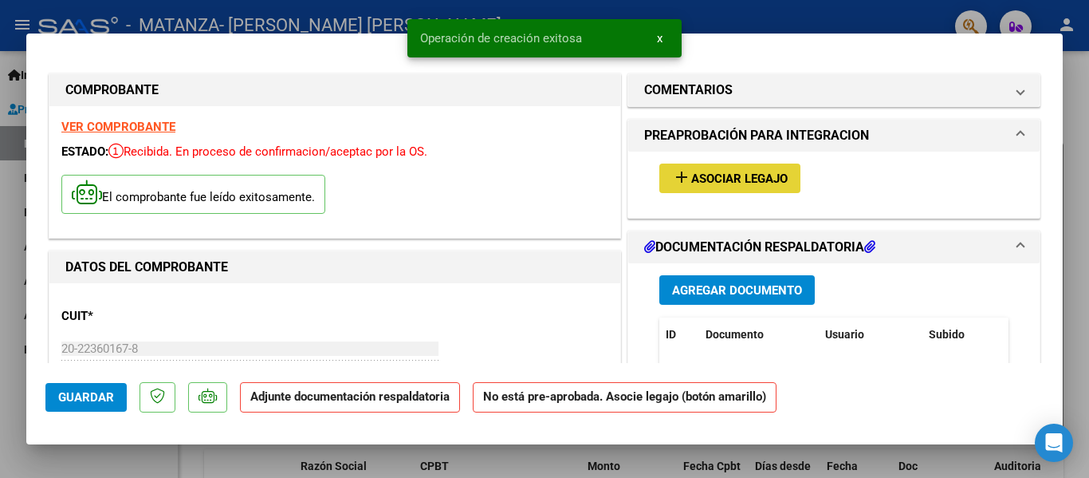
click at [720, 179] on span "Asociar Legajo" at bounding box center [739, 178] width 96 height 14
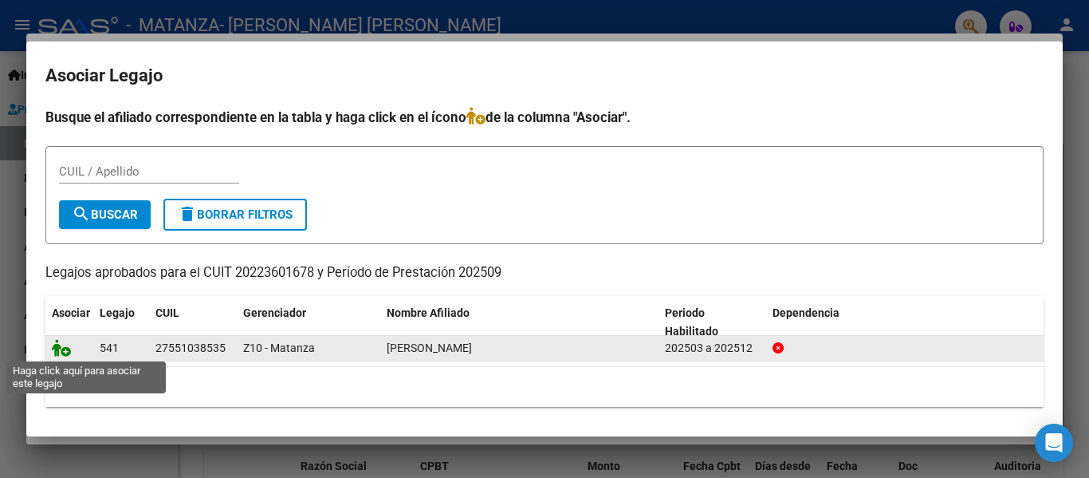
click at [59, 347] on icon at bounding box center [61, 348] width 19 height 18
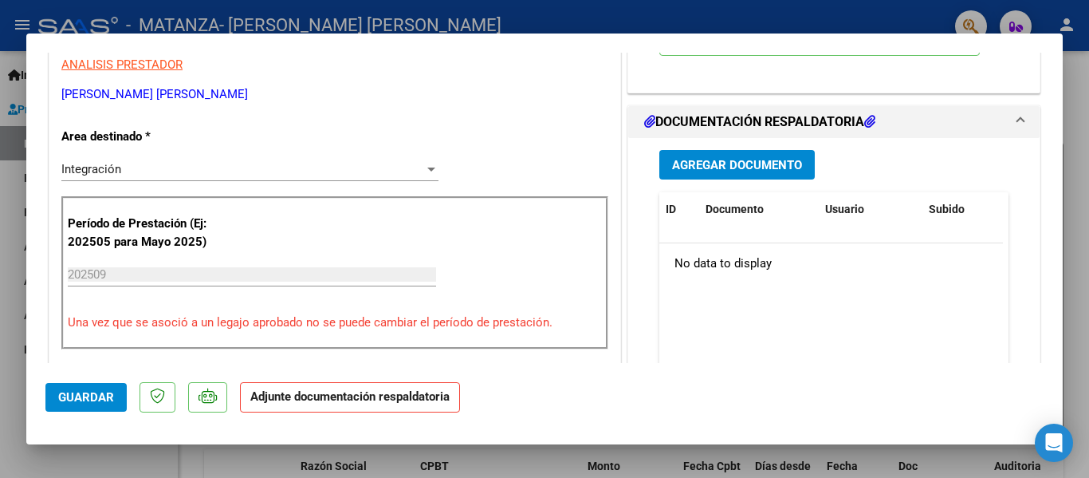
scroll to position [344, 0]
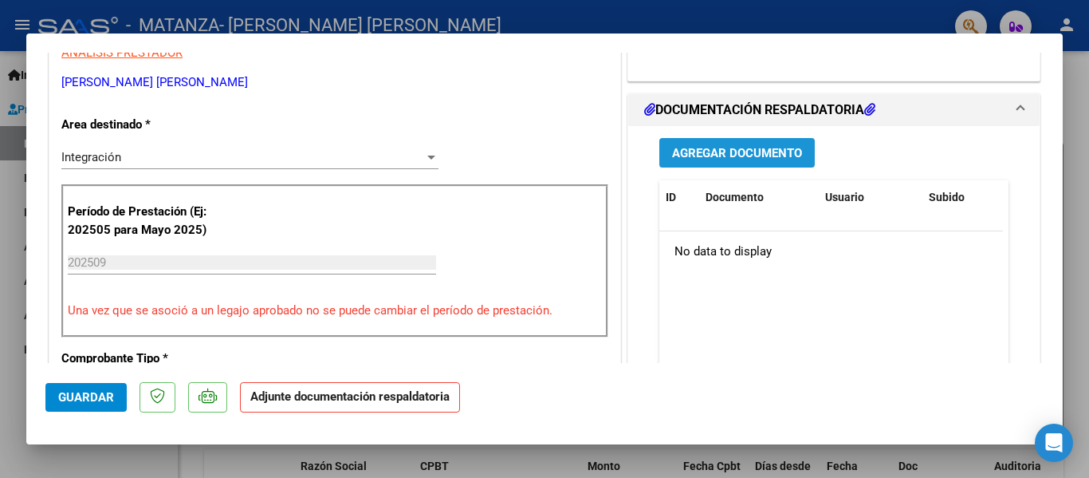
click at [745, 148] on span "Agregar Documento" at bounding box center [737, 153] width 130 height 14
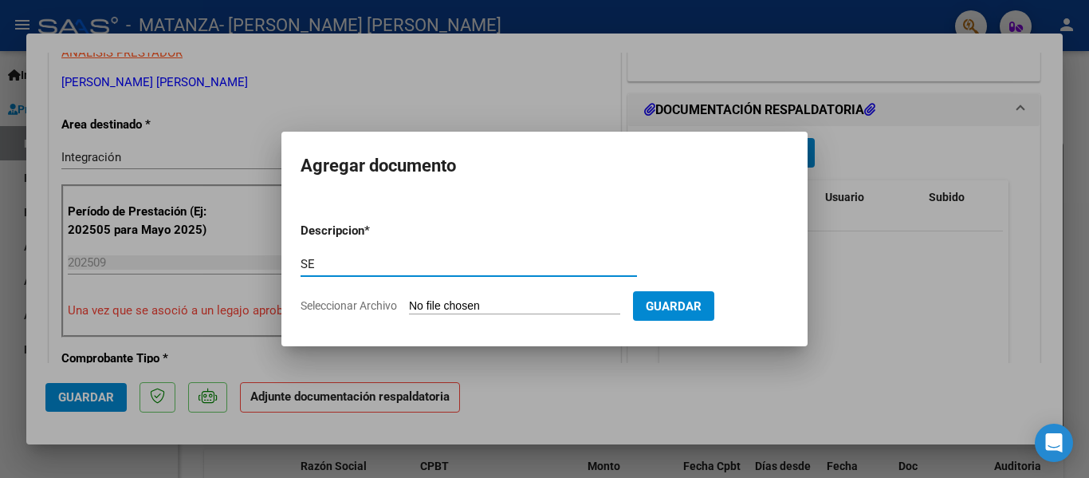
type input "S"
type input "ASISTENCIA SEPTIEMBRE"
click at [436, 304] on input "Seleccionar Archivo" at bounding box center [514, 306] width 211 height 15
type input "C:\fakepath\SEP 25 KINE BORGETTO ASIS.pdf"
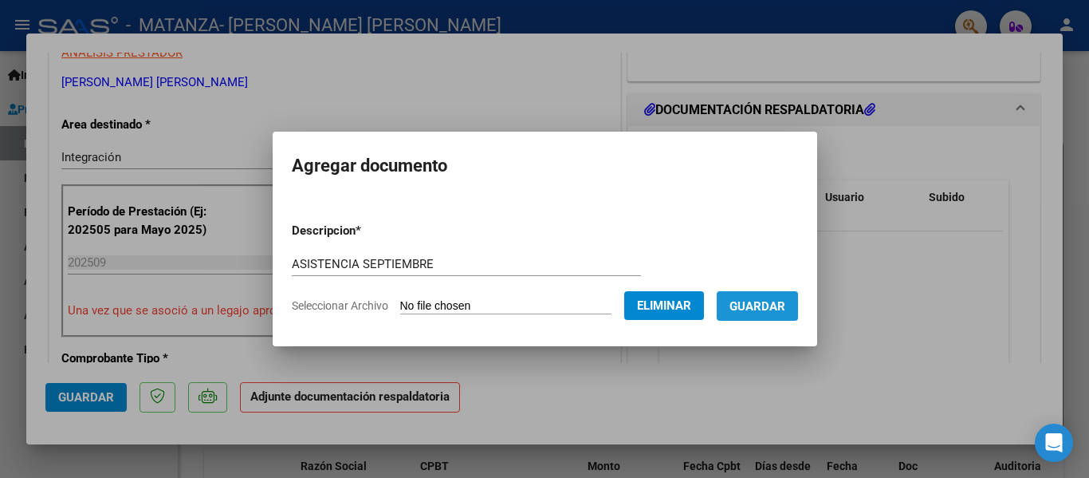
click at [778, 303] on span "Guardar" at bounding box center [758, 306] width 56 height 14
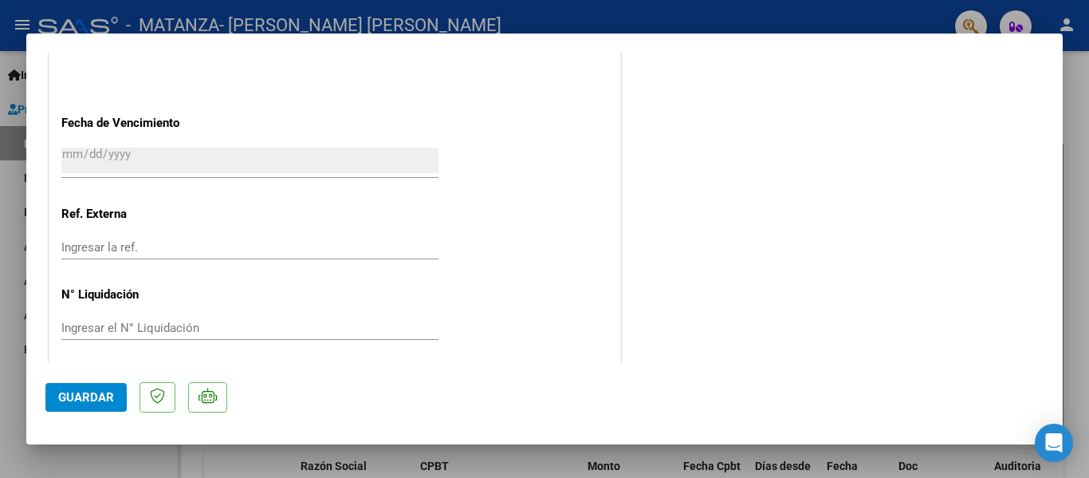
scroll to position [1117, 0]
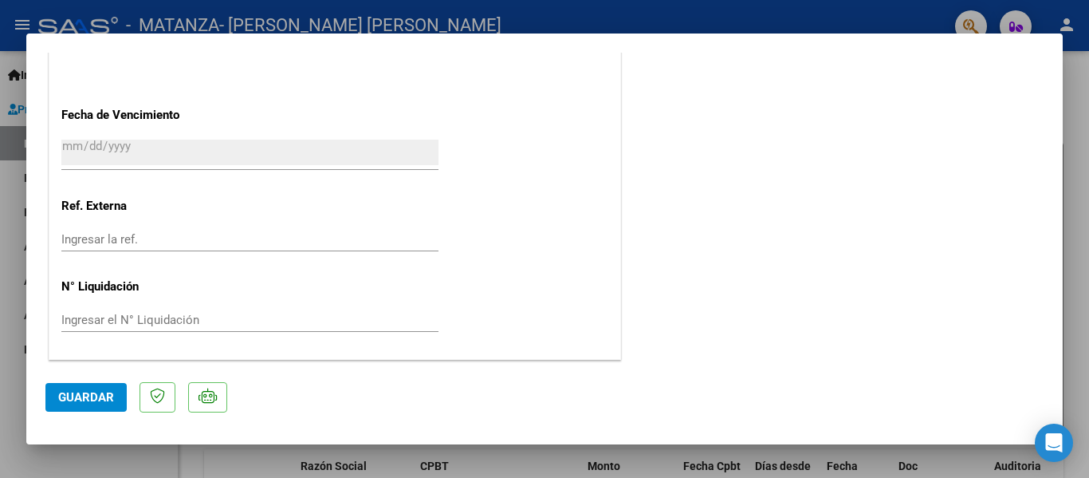
click at [73, 400] on span "Guardar" at bounding box center [86, 397] width 56 height 14
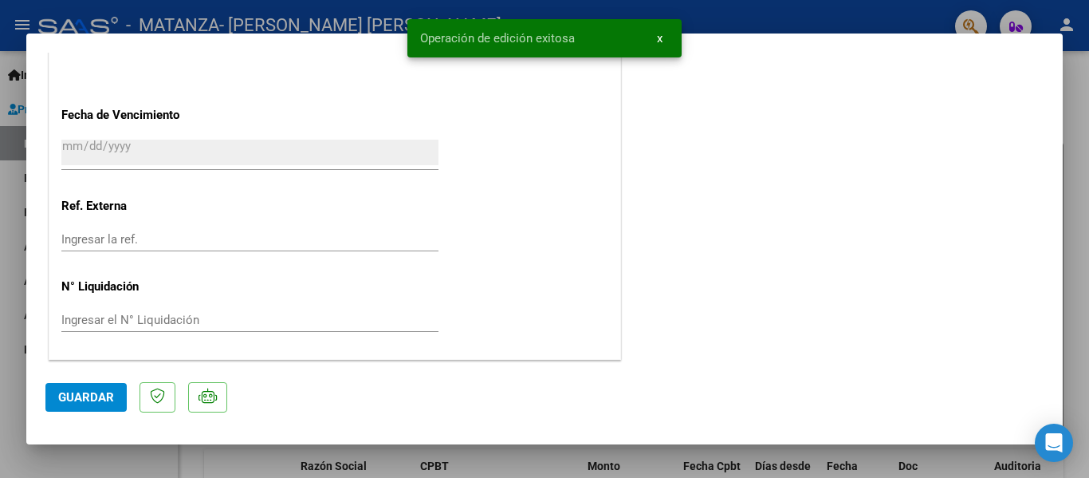
click at [1071, 146] on div at bounding box center [544, 239] width 1089 height 478
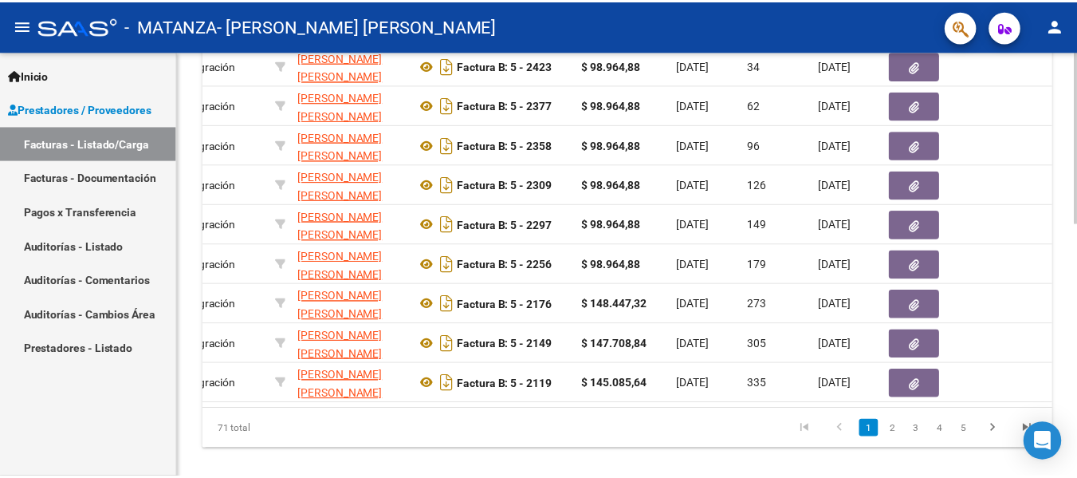
scroll to position [593, 0]
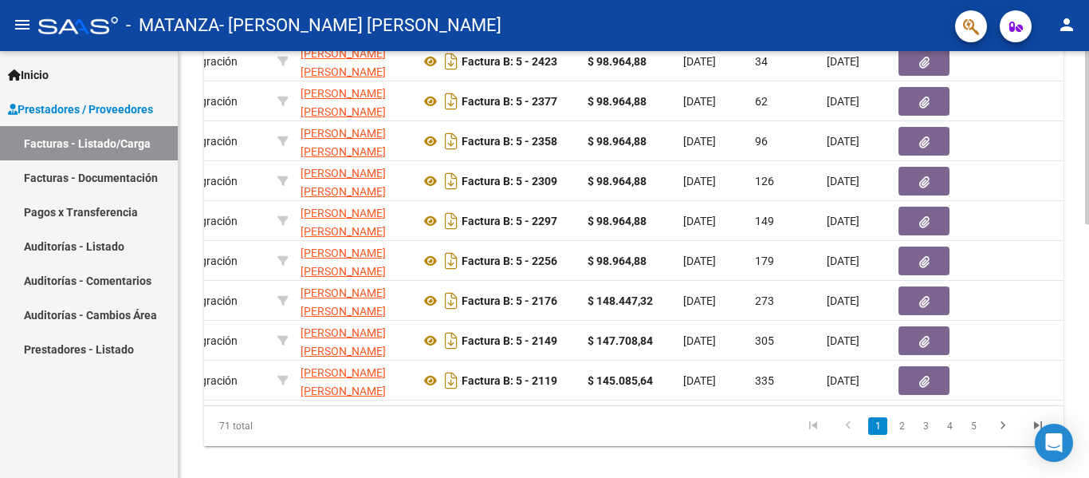
click at [1077, 352] on div at bounding box center [1087, 383] width 4 height 173
click at [1064, 27] on mat-icon "person" at bounding box center [1066, 24] width 19 height 19
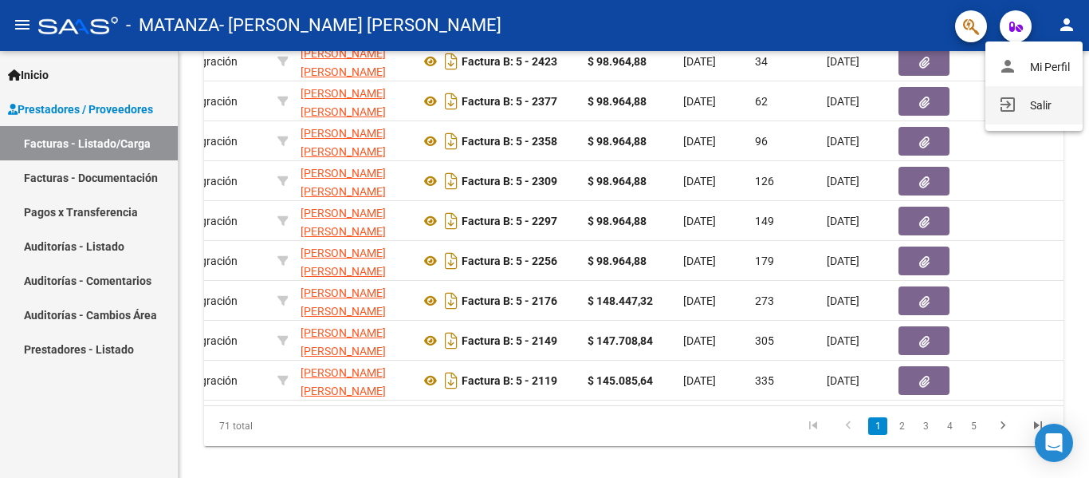
click at [1034, 108] on button "exit_to_app Salir" at bounding box center [1034, 105] width 97 height 38
